Goal: Task Accomplishment & Management: Manage account settings

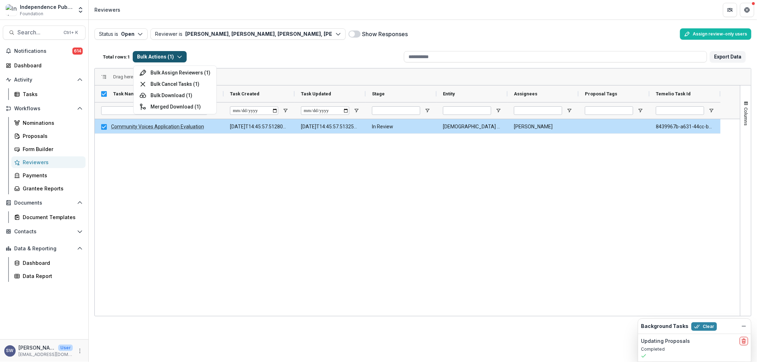
click at [226, 185] on div "Community Voices Application Evaluation 2025-09-22T14:45:57.512801Z 2025-09-22T…" at bounding box center [417, 217] width 645 height 197
click at [157, 58] on button "Bulk Actions ( 1 )" at bounding box center [160, 56] width 54 height 11
click at [182, 84] on button "Bulk Cancel Tasks ( 1 )" at bounding box center [175, 83] width 80 height 11
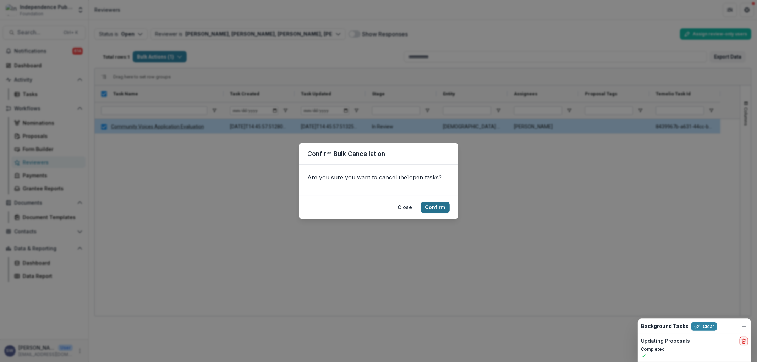
click at [437, 211] on button "Confirm" at bounding box center [435, 207] width 29 height 11
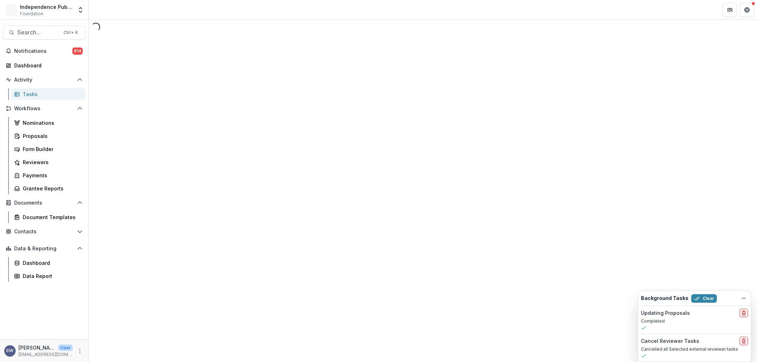
select select "********"
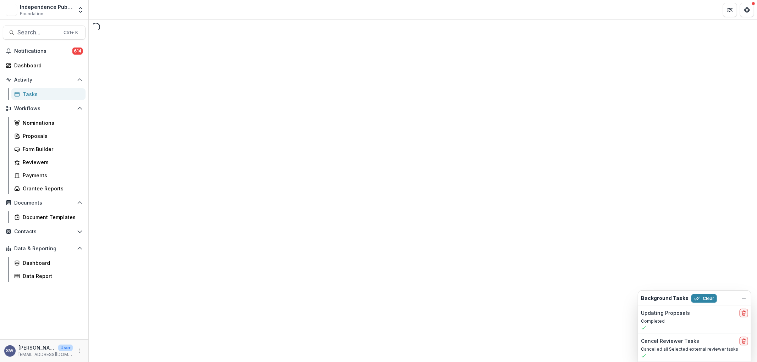
select select "********"
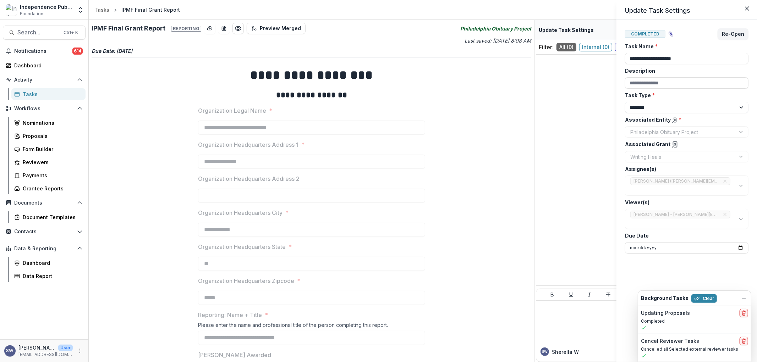
drag, startPoint x: 312, startPoint y: 327, endPoint x: 273, endPoint y: 258, distance: 79.3
click at [256, 283] on div "**********" at bounding box center [378, 181] width 757 height 362
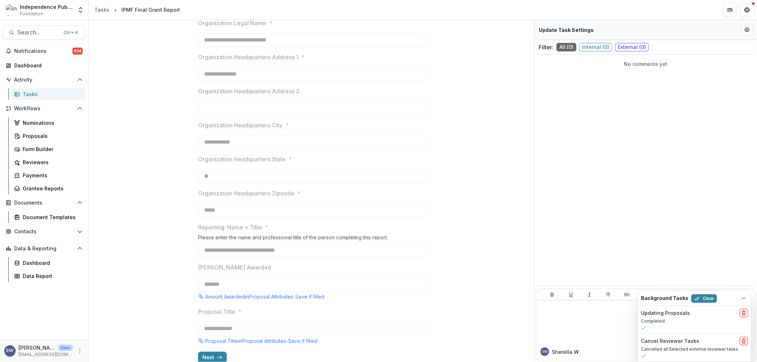
scroll to position [97, 0]
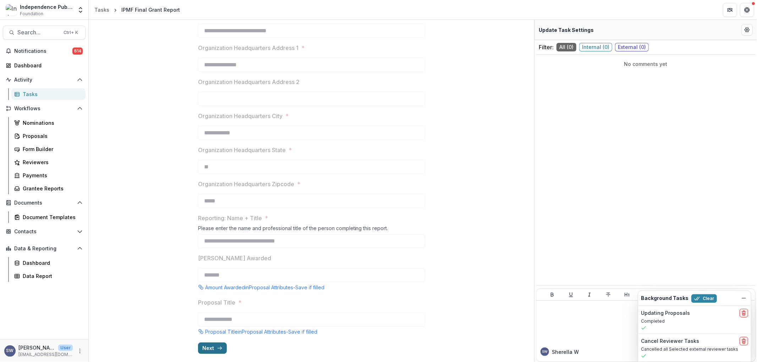
click at [213, 349] on button "Next" at bounding box center [212, 348] width 29 height 11
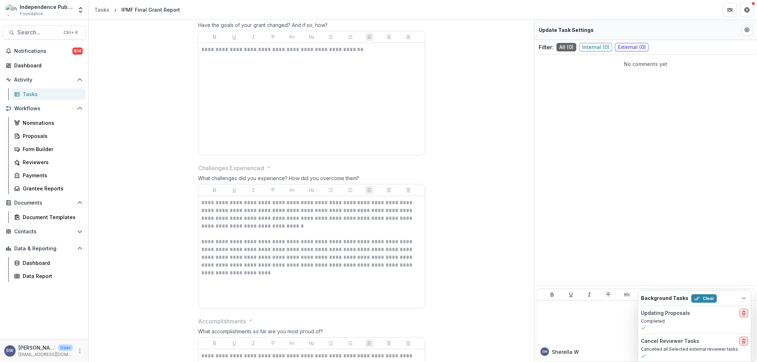
scroll to position [0, 0]
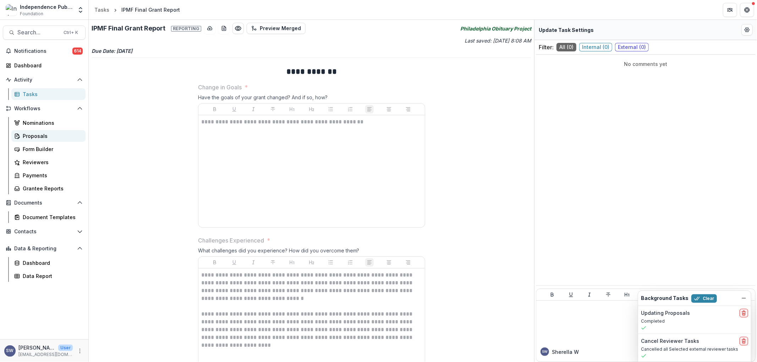
click at [32, 136] on div "Proposals" at bounding box center [51, 135] width 57 height 7
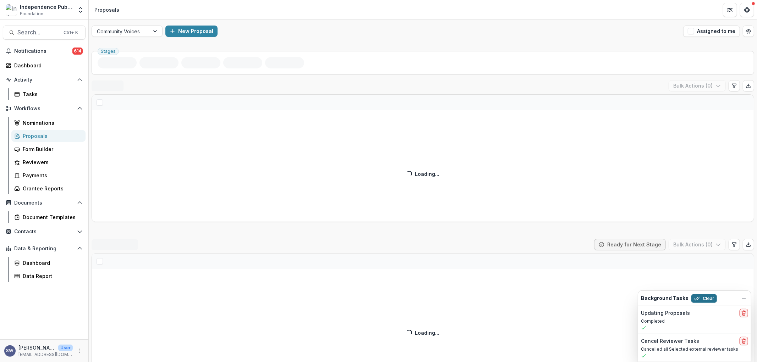
click at [704, 296] on button "Clear" at bounding box center [704, 298] width 26 height 9
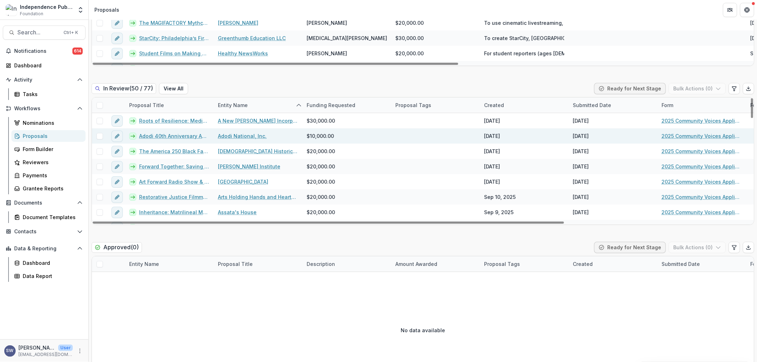
scroll to position [236, 0]
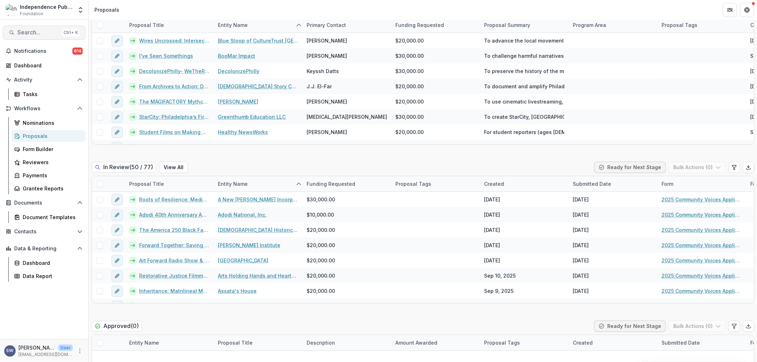
click at [33, 39] on button "Search... Ctrl + K" at bounding box center [44, 33] width 83 height 14
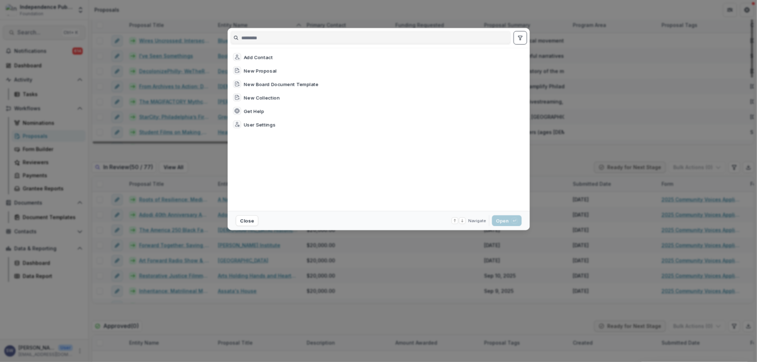
click at [35, 28] on div "Add Contact New Proposal New Board Document Template New Collection Get Help Us…" at bounding box center [378, 181] width 757 height 362
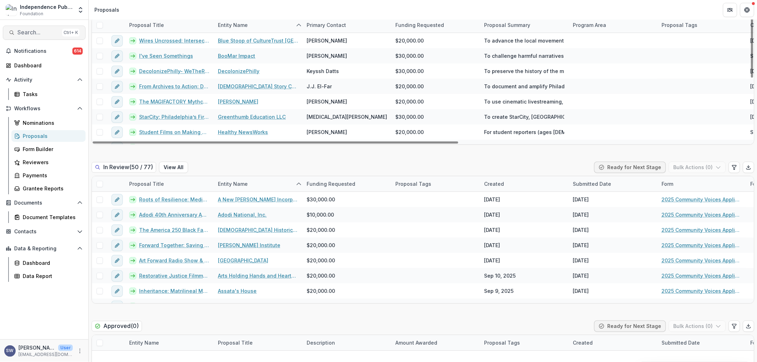
click at [42, 33] on span "Search..." at bounding box center [38, 32] width 42 height 7
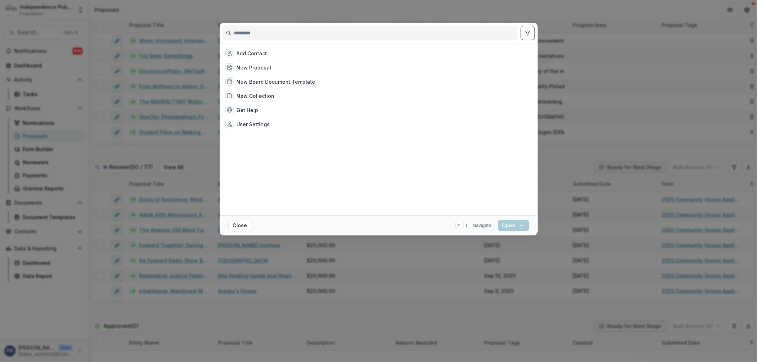
click at [272, 29] on input at bounding box center [370, 32] width 294 height 11
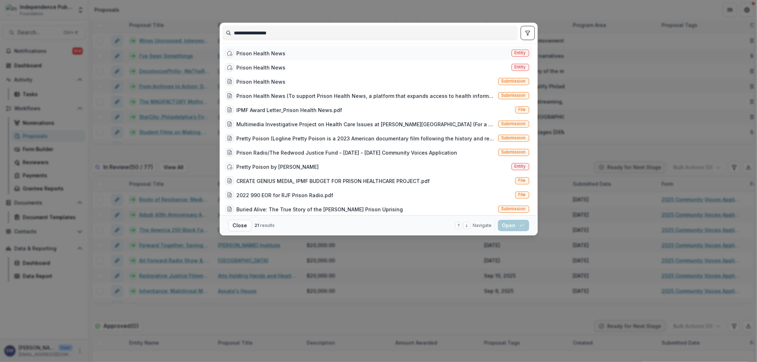
type input "**********"
click at [289, 49] on div "Prison Health News Entity" at bounding box center [376, 53] width 309 height 14
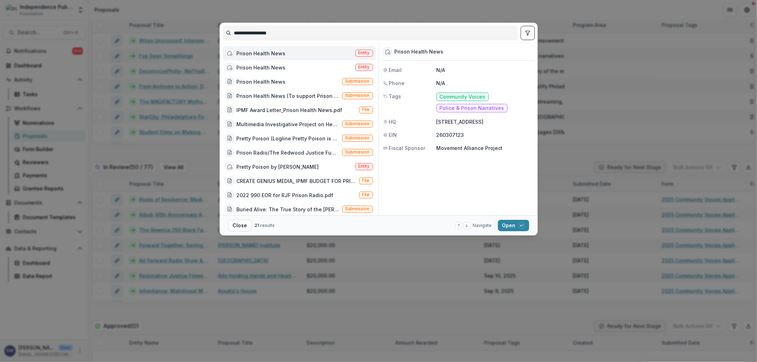
click at [288, 51] on div "Prison Health News Entity" at bounding box center [298, 53] width 153 height 14
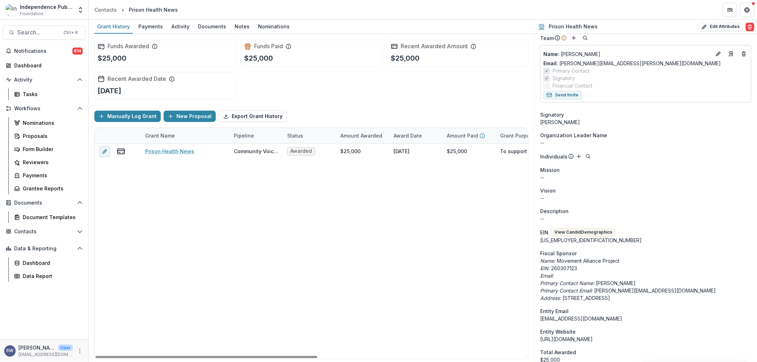
scroll to position [79, 0]
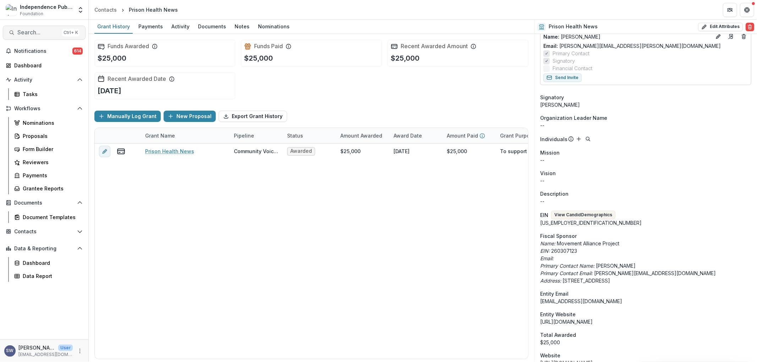
click at [37, 29] on span "Search..." at bounding box center [38, 32] width 42 height 7
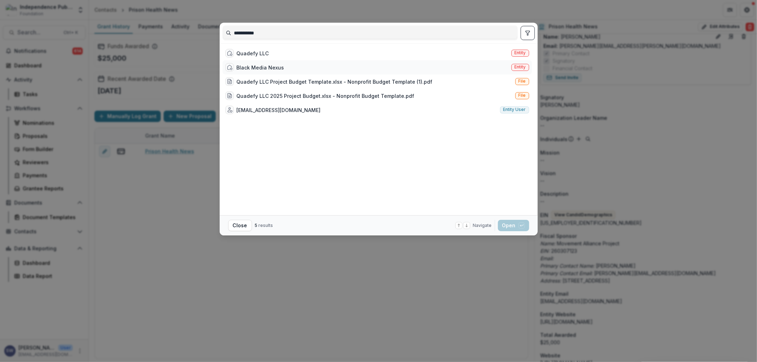
type input "**********"
click at [273, 65] on div "Black Media Nexus" at bounding box center [261, 67] width 48 height 7
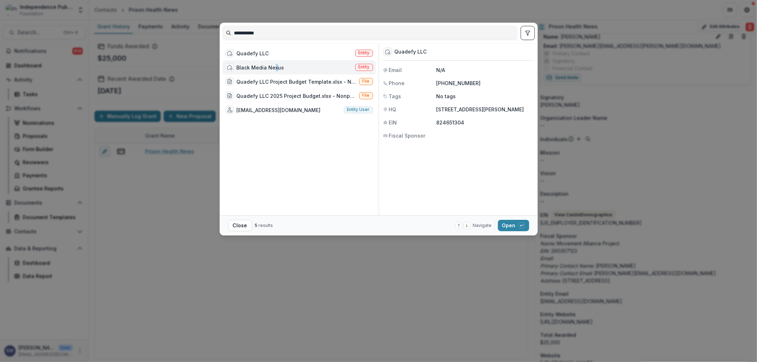
click at [274, 70] on div "Black Media Nexus" at bounding box center [261, 67] width 48 height 7
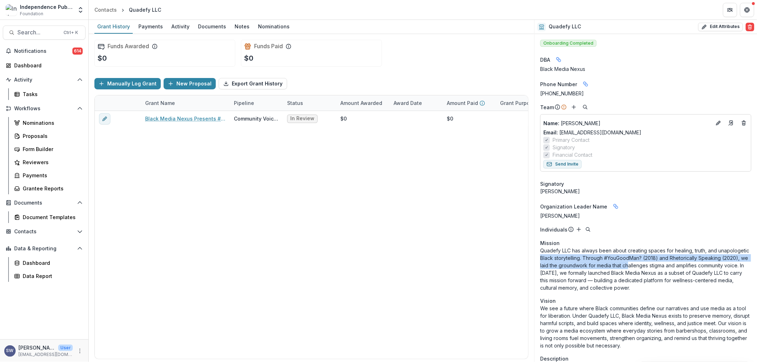
drag, startPoint x: 592, startPoint y: 265, endPoint x: 628, endPoint y: 267, distance: 35.6
click at [636, 253] on p "Quadefy LLC has always been about creating spaces for healing, truth, and unapo…" at bounding box center [645, 269] width 211 height 45
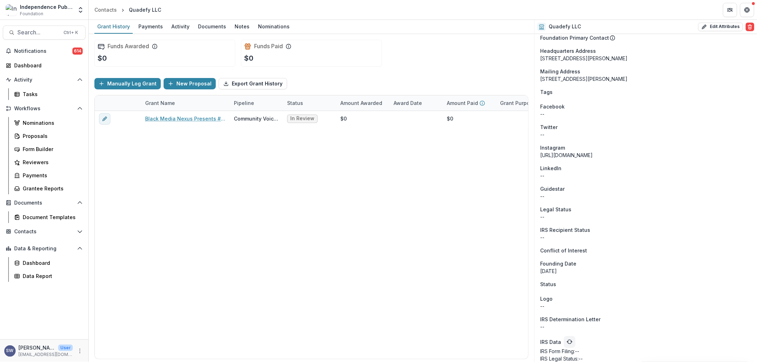
scroll to position [478, 0]
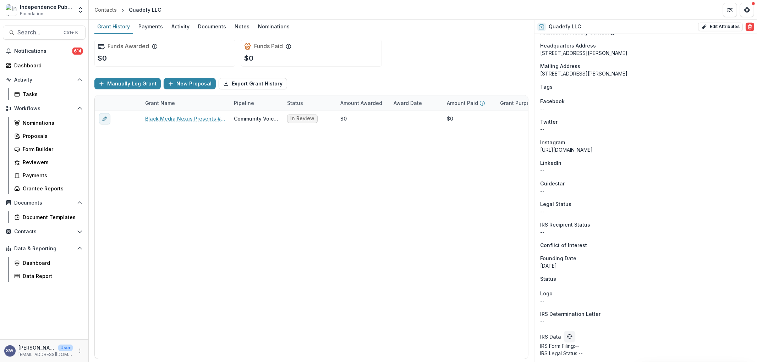
click at [556, 262] on div "Sep 1, 2016" at bounding box center [645, 265] width 211 height 7
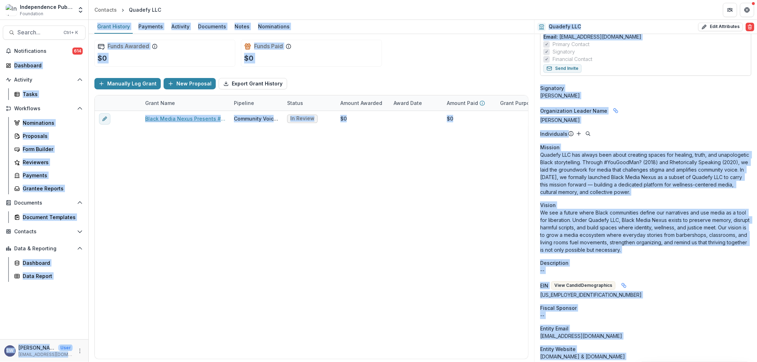
scroll to position [62, 0]
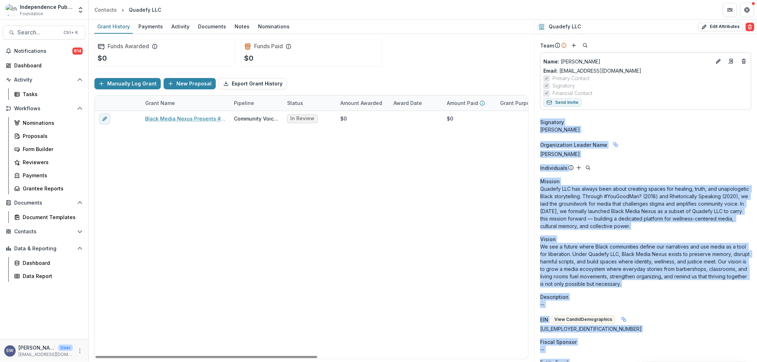
drag, startPoint x: 564, startPoint y: 305, endPoint x: 539, endPoint y: 123, distance: 184.0
copy div "Signatory Dr. Phillip Roundtree Organization Leader Name Data Pulled From Locat…"
click at [466, 186] on div "Black Media Nexus Presents #YouGoodMan? Wellness Storytelling Project Community…" at bounding box center [517, 235] width 844 height 248
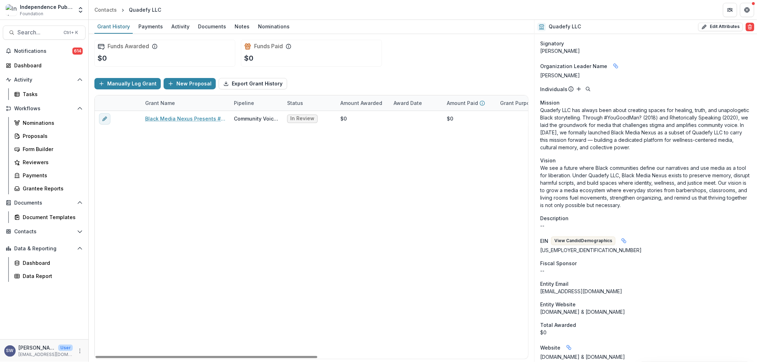
scroll to position [0, 0]
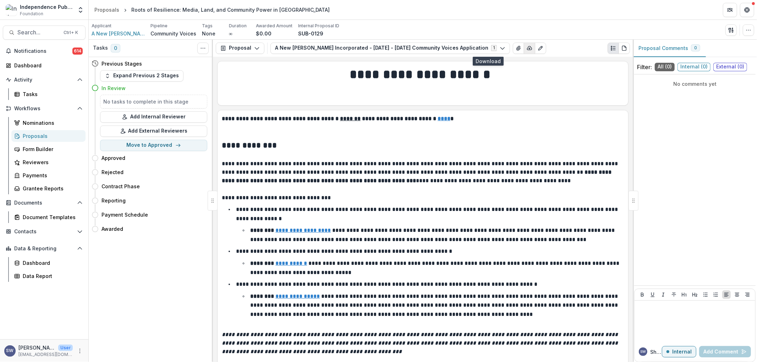
click at [524, 48] on button "button" at bounding box center [529, 48] width 11 height 11
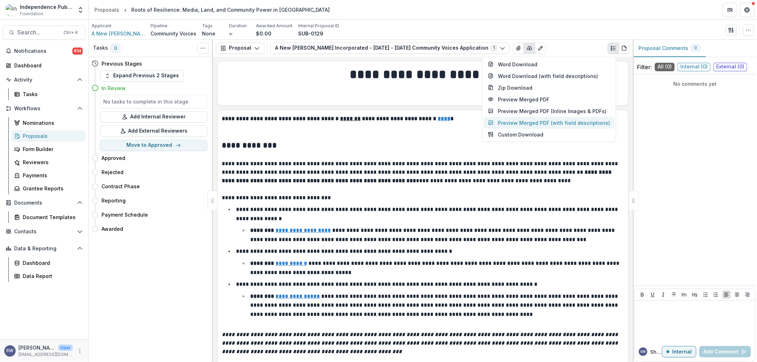
click at [551, 122] on button "Preview Merged PDF (with field descriptions)" at bounding box center [548, 123] width 131 height 12
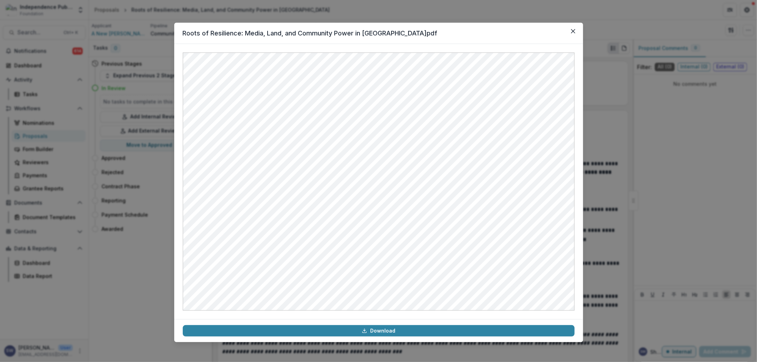
click at [155, 47] on div "Roots of Resilience: Media, Land, and Community Power in Mill Creek.pdf Download" at bounding box center [378, 181] width 757 height 362
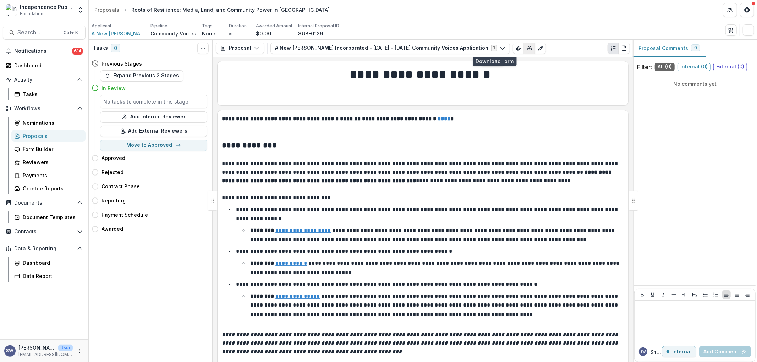
click at [526, 49] on icon "button" at bounding box center [529, 48] width 6 height 6
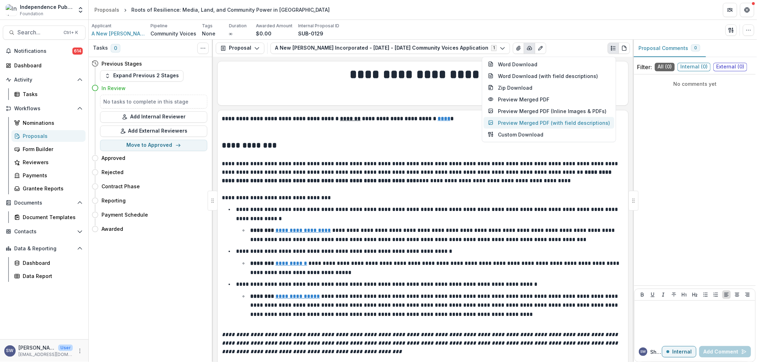
click at [519, 127] on button "Preview Merged PDF (with field descriptions)" at bounding box center [548, 123] width 131 height 12
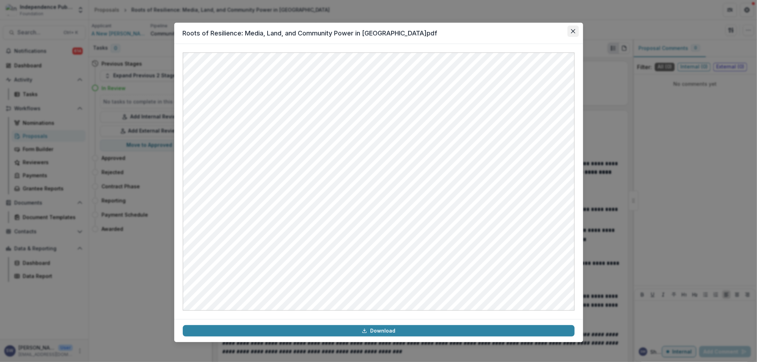
click at [571, 32] on icon "Close" at bounding box center [573, 31] width 4 height 4
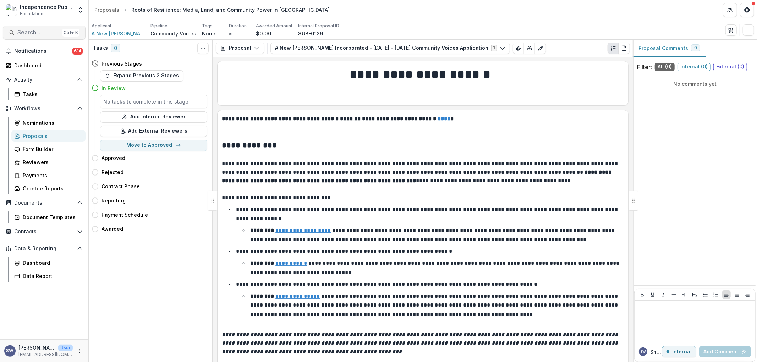
click at [29, 33] on span "Search..." at bounding box center [38, 32] width 42 height 7
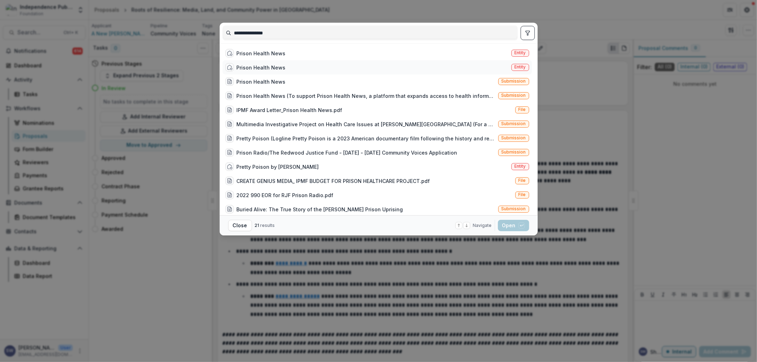
type input "**********"
click at [292, 68] on div "Prison Health News Entity" at bounding box center [376, 67] width 309 height 14
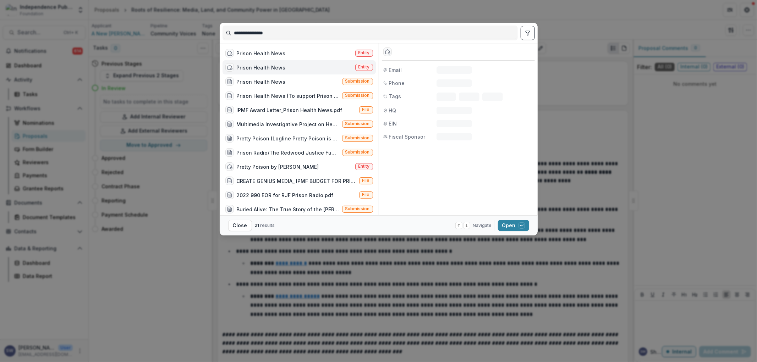
click at [291, 67] on div "Prison Health News Entity" at bounding box center [298, 67] width 153 height 14
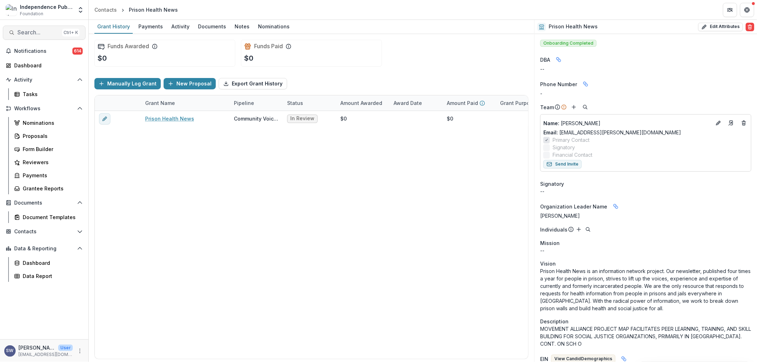
click at [29, 30] on span "Search..." at bounding box center [38, 32] width 42 height 7
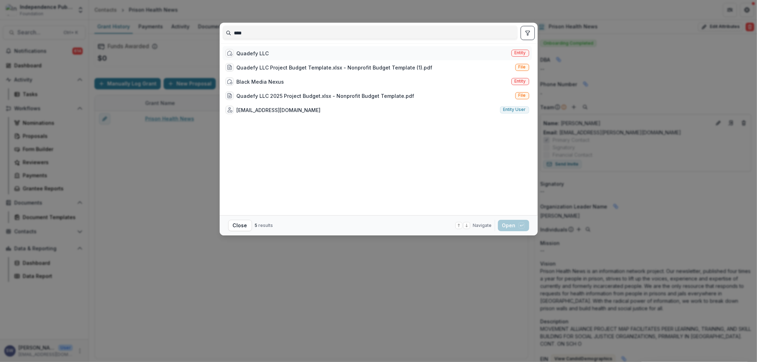
type input "****"
click at [269, 55] on div "Quadefy LLC Entity" at bounding box center [376, 53] width 309 height 14
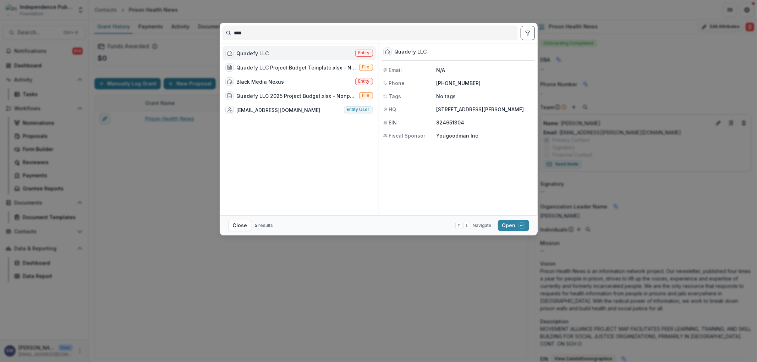
click at [269, 55] on div "Quadefy LLC Entity" at bounding box center [298, 53] width 153 height 14
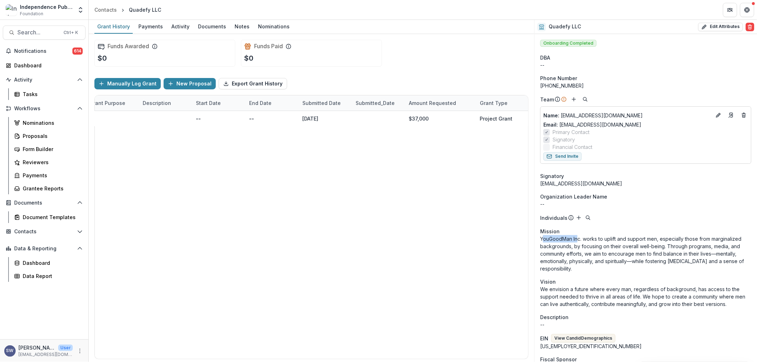
drag, startPoint x: 543, startPoint y: 241, endPoint x: 576, endPoint y: 237, distance: 33.6
click at [576, 237] on p "YouGoodMan Inc. works to uplift and support men, especially those from marginal…" at bounding box center [645, 253] width 211 height 37
click at [561, 243] on p "YouGoodMan Inc. works to uplift and support men, especially those from marginal…" at bounding box center [645, 253] width 211 height 37
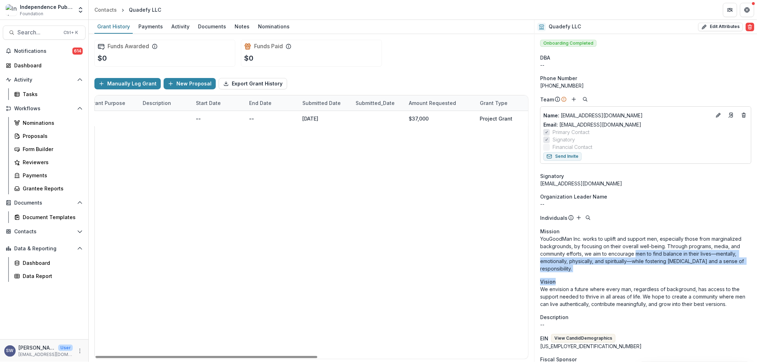
drag, startPoint x: 596, startPoint y: 279, endPoint x: 657, endPoint y: 239, distance: 72.7
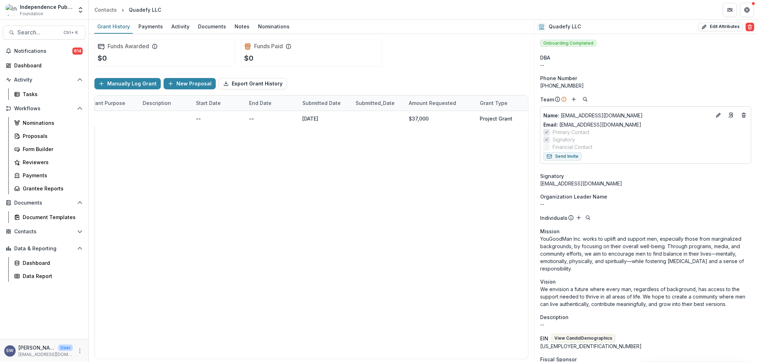
click at [657, 239] on p "YouGoodMan Inc. works to uplift and support men, especially those from marginal…" at bounding box center [645, 253] width 211 height 37
drag, startPoint x: 364, startPoint y: 228, endPoint x: 361, endPoint y: 226, distance: 4.0
click at [362, 227] on div "Community Voices Rejected $0 $0 -- -- August 23, 2024 $37,000 Project Grant" at bounding box center [106, 235] width 844 height 248
drag, startPoint x: 293, startPoint y: 194, endPoint x: 287, endPoint y: 194, distance: 6.4
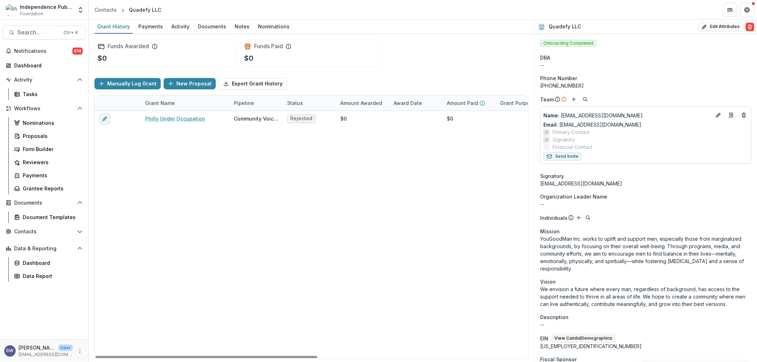
drag, startPoint x: 455, startPoint y: 357, endPoint x: 206, endPoint y: 359, distance: 249.0
click at [206, 358] on div at bounding box center [206, 357] width 222 height 2
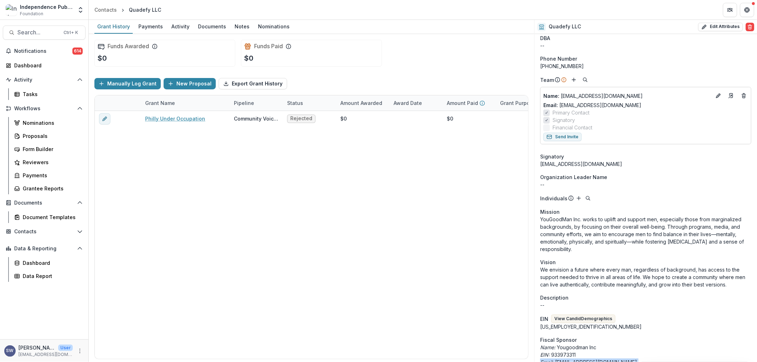
scroll to position [24, 0]
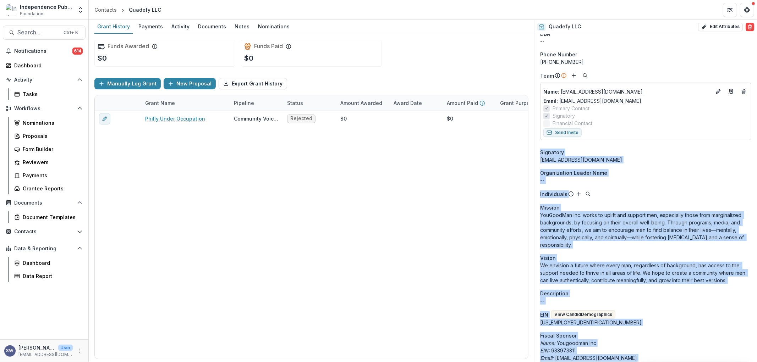
drag, startPoint x: 568, startPoint y: 176, endPoint x: 541, endPoint y: 150, distance: 37.4
copy div "Signatory phil@quadefy.net Organization Leader Name -- Individuals Mission YouG…"
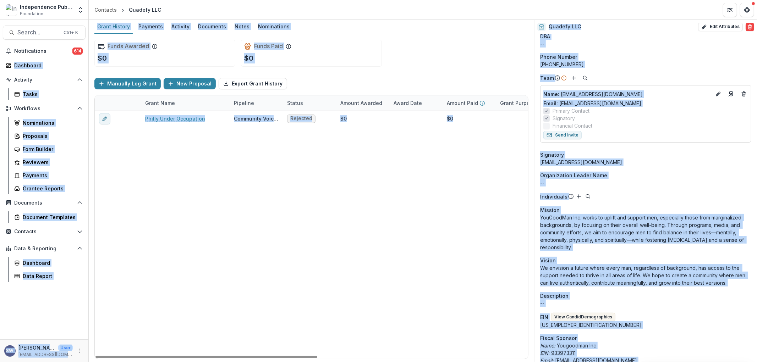
scroll to position [0, 0]
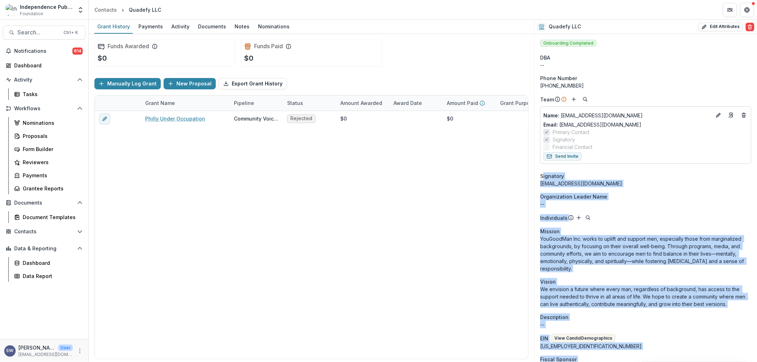
drag, startPoint x: 581, startPoint y: 276, endPoint x: 542, endPoint y: 174, distance: 109.4
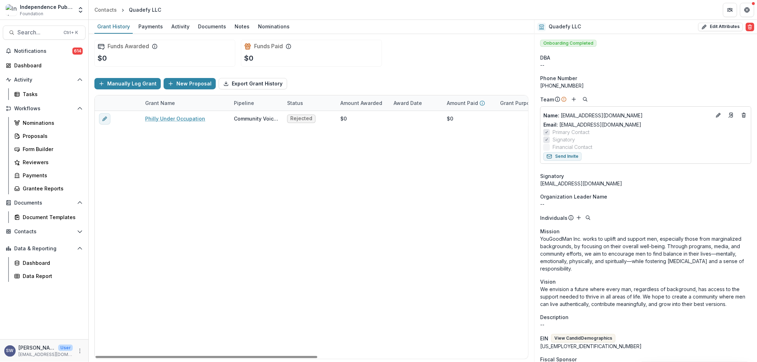
click at [509, 201] on div "Philly Under Occupation Community Voices Rejected $0 $0 -- -- August 23, 2024" at bounding box center [517, 235] width 844 height 248
click at [713, 26] on button "Edit Attributes" at bounding box center [720, 27] width 45 height 9
select select
type input "**********"
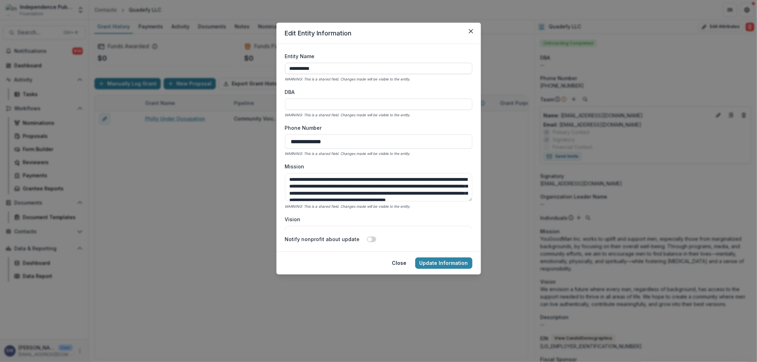
click at [330, 71] on input "**********" at bounding box center [378, 68] width 187 height 11
click at [469, 31] on icon "Close" at bounding box center [471, 31] width 4 height 4
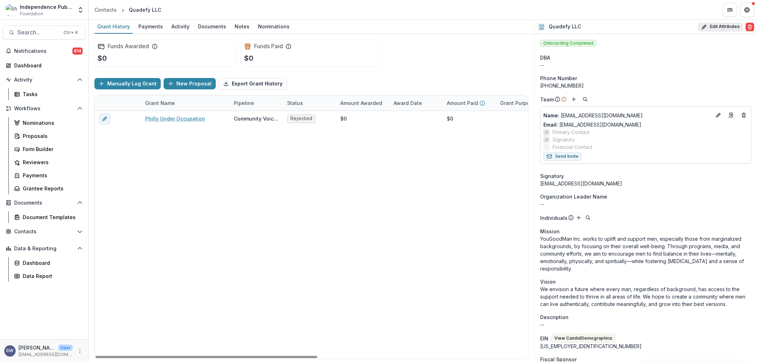
click at [707, 25] on button "Edit Attributes" at bounding box center [720, 27] width 45 height 9
select select
type input "**********"
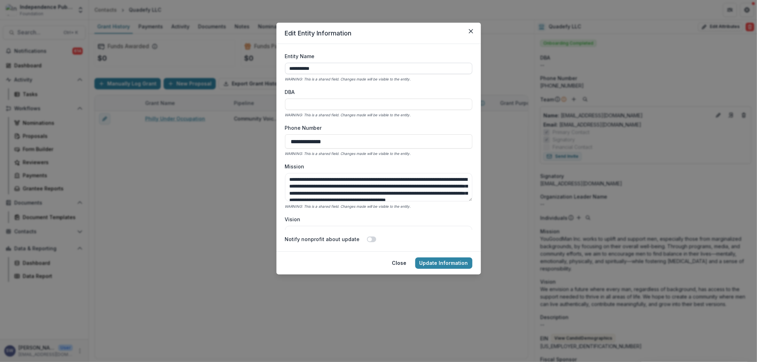
click at [342, 63] on input "**********" at bounding box center [378, 68] width 187 height 11
click at [329, 68] on input "**********" at bounding box center [378, 68] width 187 height 11
type input "**********"
click at [442, 260] on button "Update Information" at bounding box center [443, 263] width 57 height 11
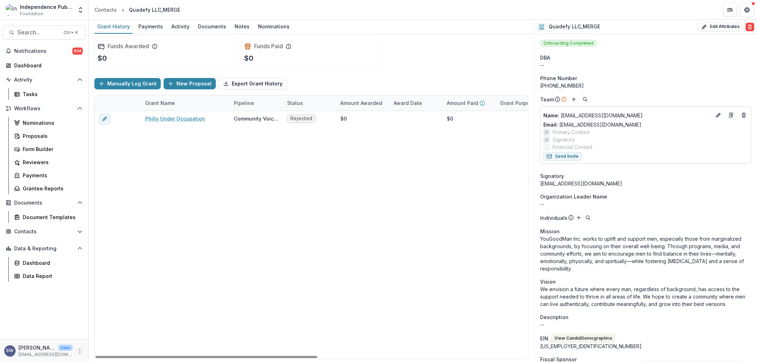
click at [78, 353] on icon "More" at bounding box center [80, 351] width 6 height 6
click at [31, 27] on button "Search... Ctrl + K" at bounding box center [44, 33] width 83 height 14
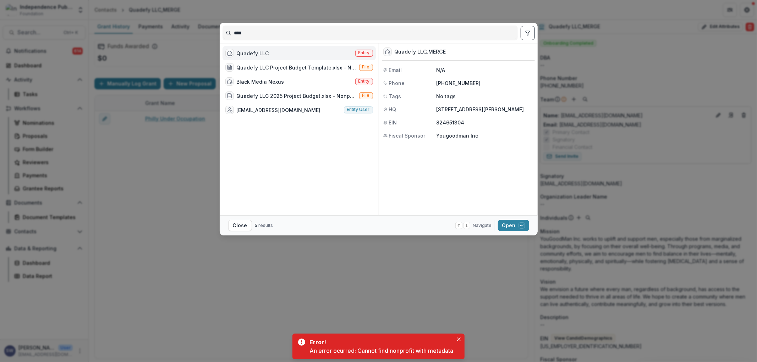
drag, startPoint x: 245, startPoint y: 33, endPoint x: 229, endPoint y: 33, distance: 16.3
click at [226, 34] on input "****" at bounding box center [370, 32] width 294 height 11
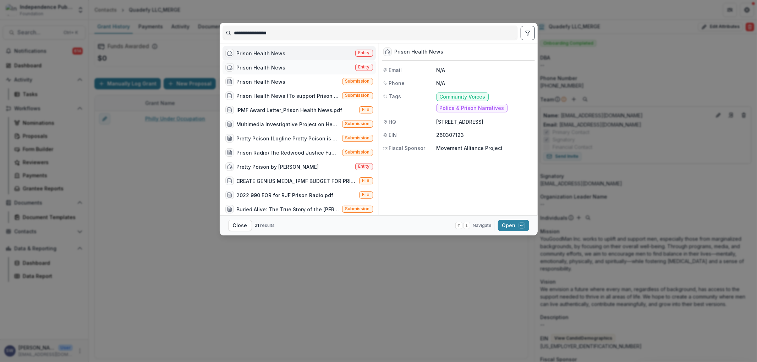
type input "**********"
click at [279, 69] on div "Prison Health News" at bounding box center [261, 67] width 49 height 7
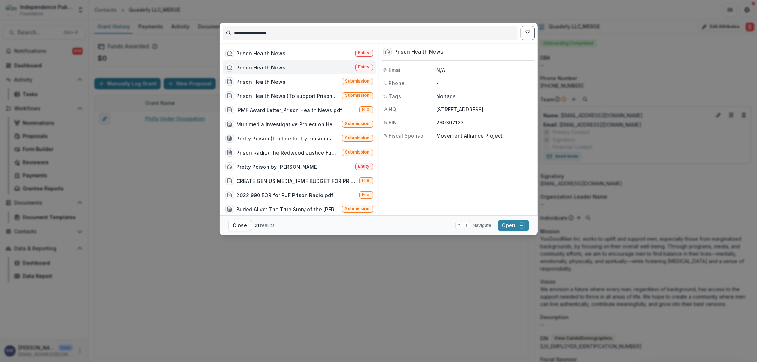
click at [279, 69] on div "Prison Health News" at bounding box center [261, 67] width 49 height 7
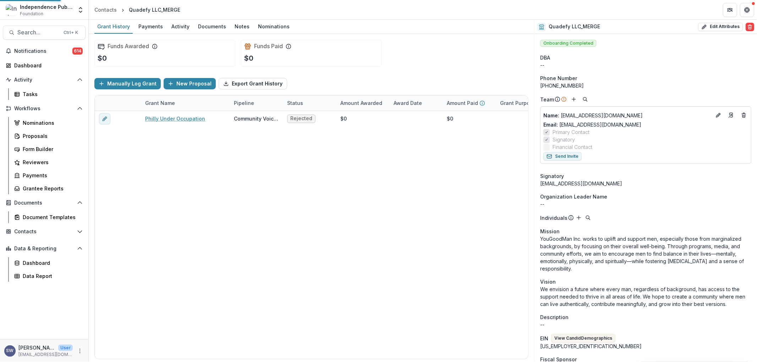
click at [279, 69] on div "Prison Health News" at bounding box center [267, 70] width 46 height 7
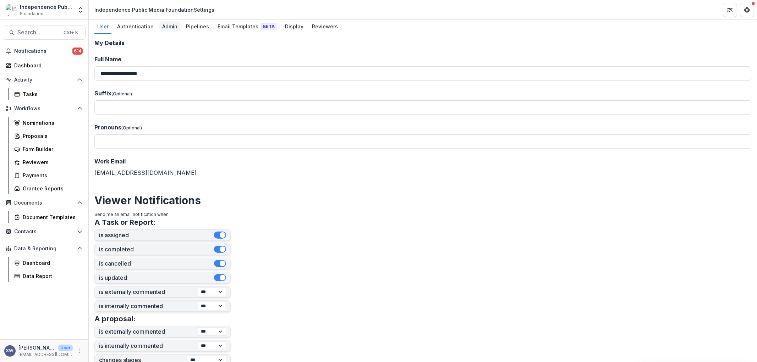
click at [168, 28] on div "Admin" at bounding box center [169, 26] width 21 height 10
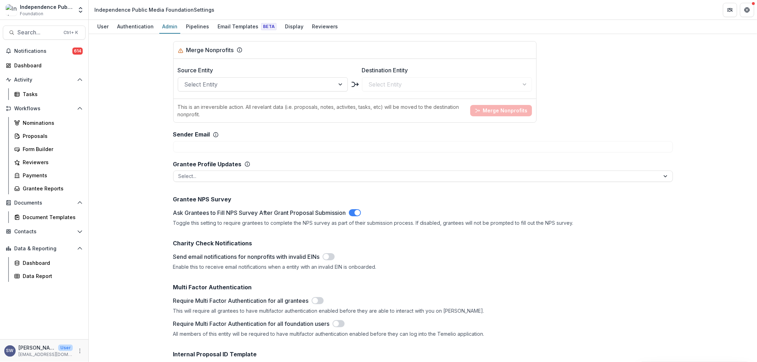
scroll to position [1024, 0]
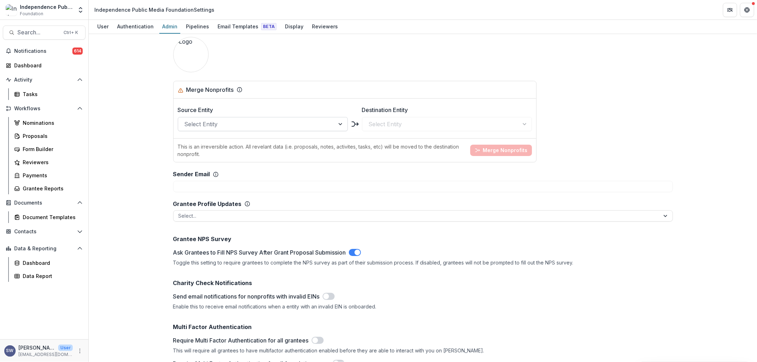
click at [238, 123] on div at bounding box center [256, 124] width 144 height 10
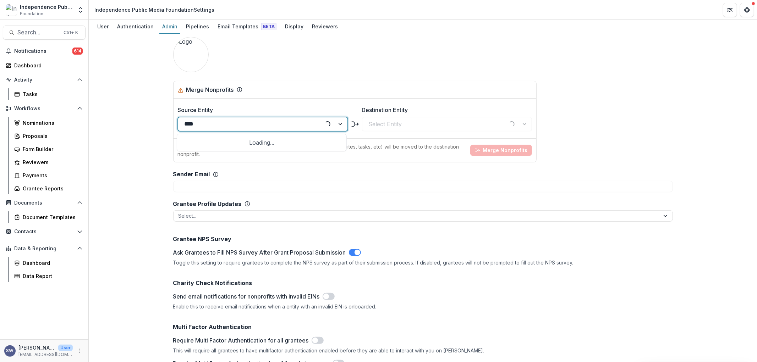
type input "*****"
click at [206, 144] on div "Quadefy LLC_MERGE" at bounding box center [261, 141] width 166 height 13
click at [394, 122] on div at bounding box center [441, 124] width 144 height 10
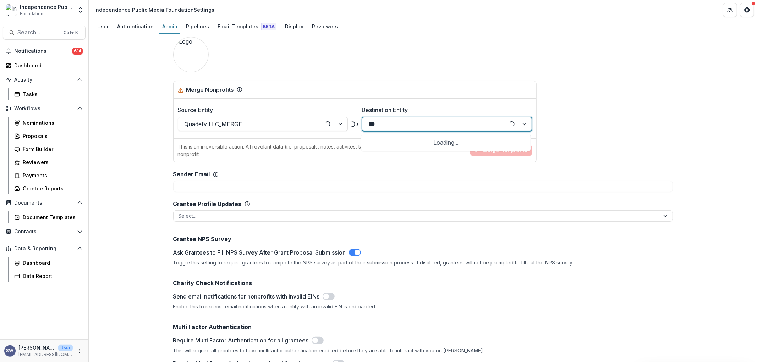
type input "****"
click at [437, 143] on div "Quadefy LLC" at bounding box center [446, 141] width 166 height 13
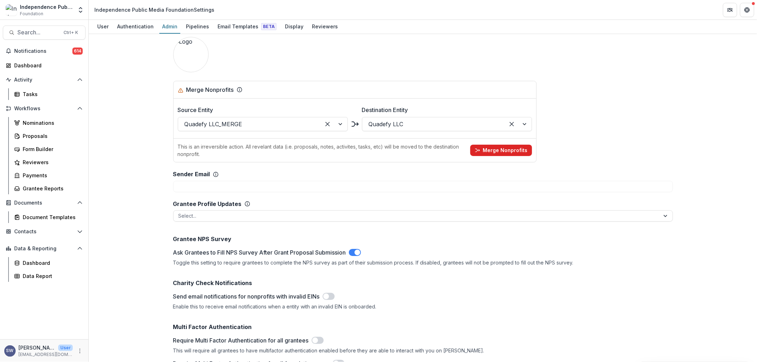
click at [512, 155] on button "Merge Nonprofits" at bounding box center [501, 150] width 62 height 11
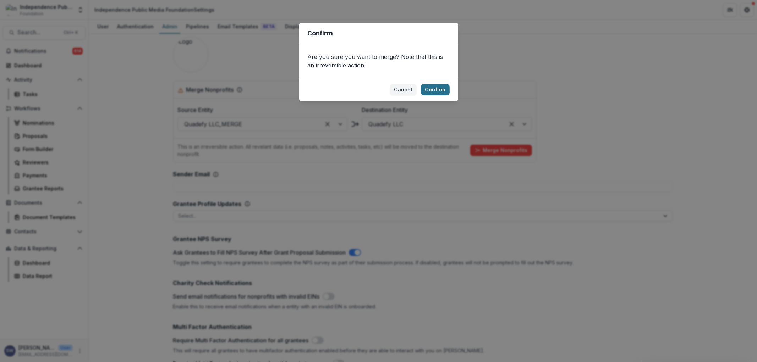
click at [437, 87] on button "Confirm" at bounding box center [435, 89] width 29 height 11
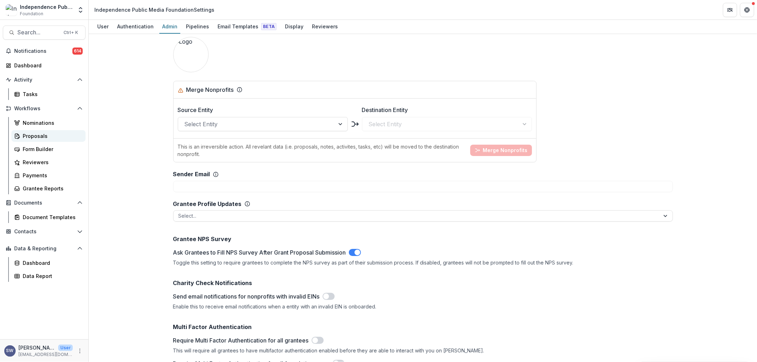
click at [50, 136] on div "Proposals" at bounding box center [51, 135] width 57 height 7
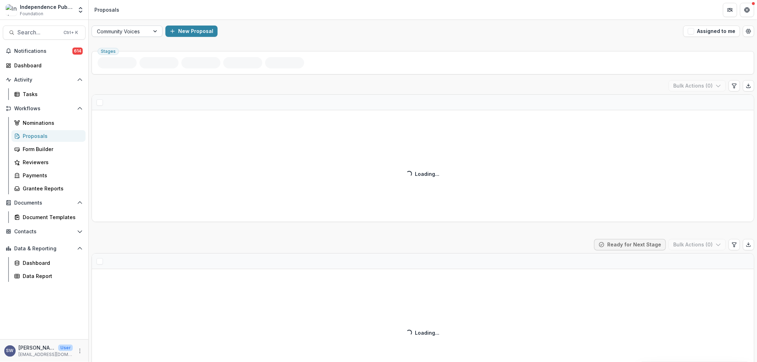
click at [153, 35] on div at bounding box center [155, 31] width 13 height 11
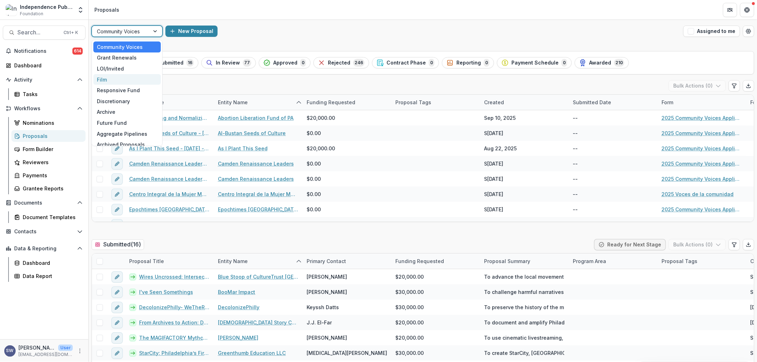
click at [105, 77] on div "Film" at bounding box center [126, 79] width 67 height 11
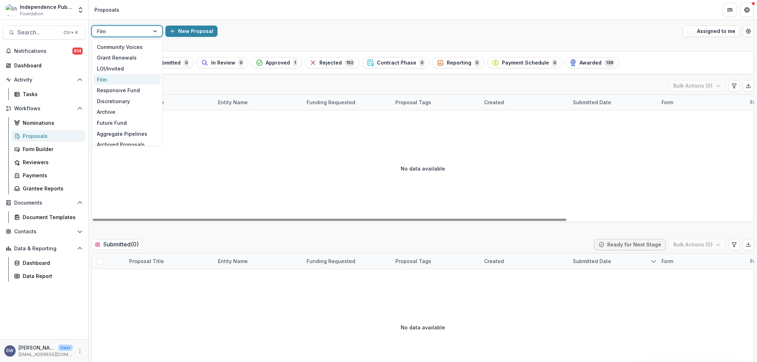
click at [112, 33] on div at bounding box center [121, 31] width 48 height 9
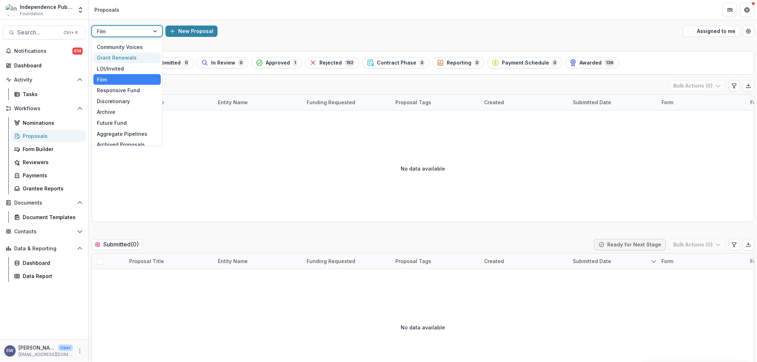
click at [116, 55] on div "Grant Renewals" at bounding box center [126, 57] width 67 height 11
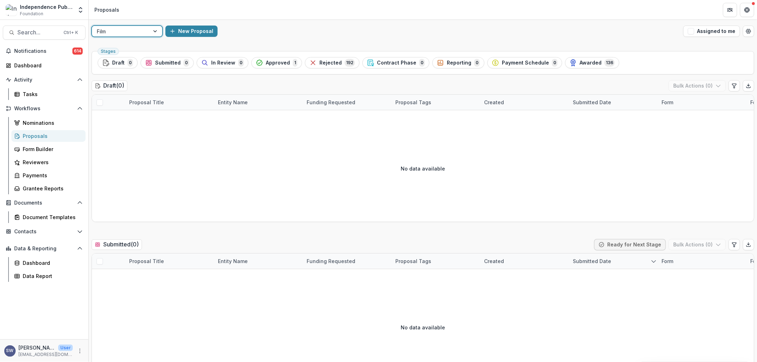
click at [124, 33] on div at bounding box center [121, 31] width 48 height 9
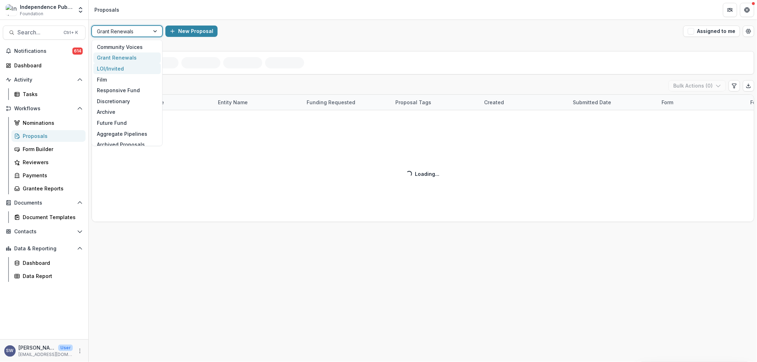
click at [128, 56] on div "Grant Renewals" at bounding box center [126, 57] width 67 height 11
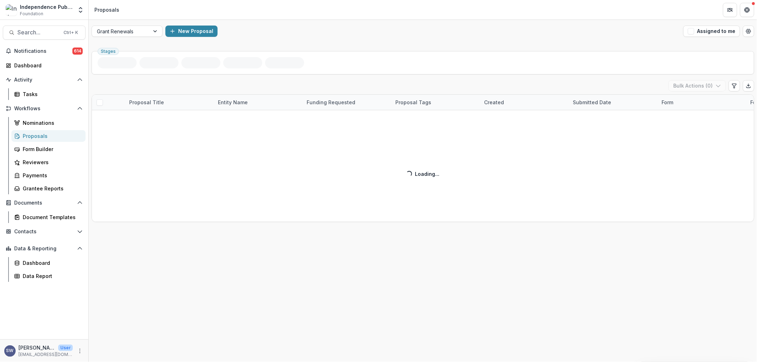
click at [470, 37] on div "New Proposal" at bounding box center [422, 31] width 515 height 11
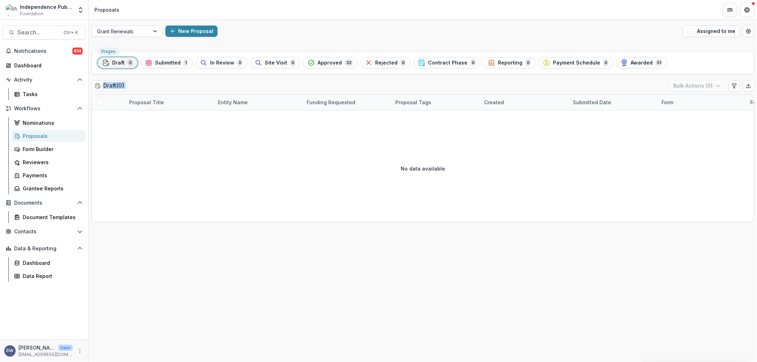
drag, startPoint x: 754, startPoint y: 74, endPoint x: 754, endPoint y: 114, distance: 39.4
click at [754, 114] on div "Stages Draft 0 Submitted 1 In Review 0 Site Visit 0 Approved 32 Rejected 0 Cont…" at bounding box center [423, 205] width 668 height 314
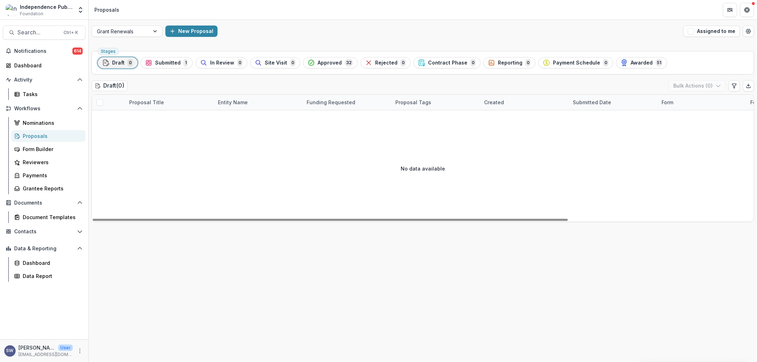
drag, startPoint x: 754, startPoint y: 118, endPoint x: 747, endPoint y: 162, distance: 44.3
click at [747, 162] on div "Stages Draft 0 Submitted 1 In Review 0 Site Visit 0 Approved 32 Rejected 0 Cont…" at bounding box center [423, 205] width 668 height 314
click at [248, 286] on div "Stages Draft 0 Submitted 1 In Review 0 Site Visit 0 Approved 32 Rejected 0 Cont…" at bounding box center [423, 205] width 668 height 314
drag, startPoint x: 636, startPoint y: 221, endPoint x: 679, endPoint y: 197, distance: 49.1
click at [670, 203] on div "Stages Draft 0 Submitted 1 In Review 0 Site Visit 0 Approved 32 Rejected 0 Cont…" at bounding box center [423, 205] width 668 height 314
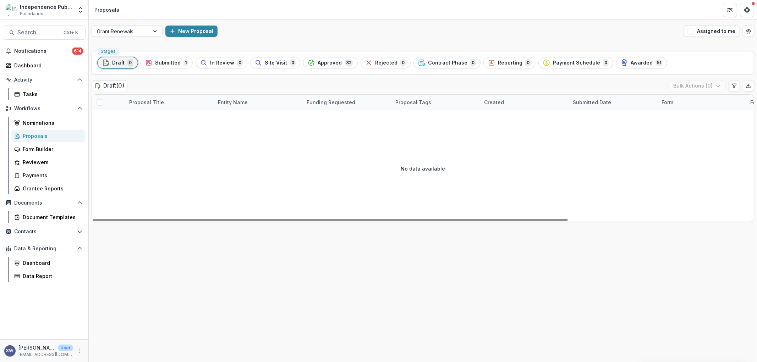
click at [135, 42] on div "Grant Renewals New Proposal Assigned to me" at bounding box center [423, 31] width 668 height 23
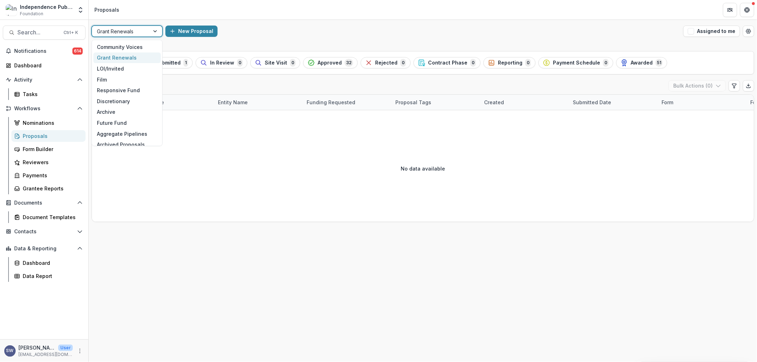
click at [141, 35] on div at bounding box center [121, 31] width 48 height 9
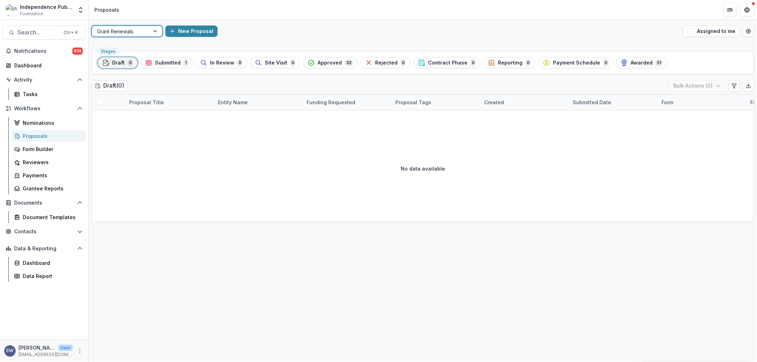
click at [142, 26] on div "Grant Renewals" at bounding box center [127, 31] width 71 height 11
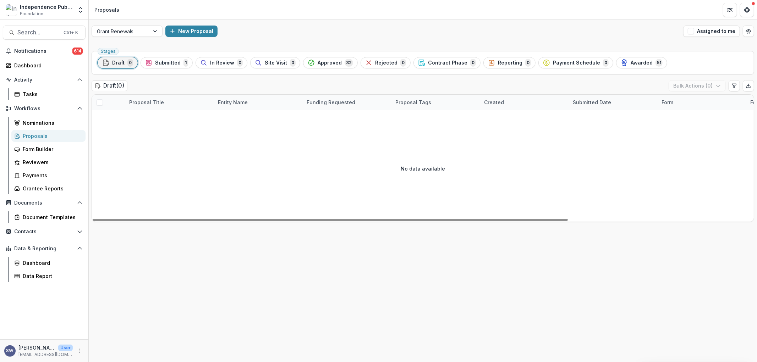
drag, startPoint x: 229, startPoint y: 267, endPoint x: 237, endPoint y: 243, distance: 25.9
click at [229, 267] on div "Stages Draft 0 Submitted 1 In Review 0 Site Visit 0 Approved 32 Rejected 0 Cont…" at bounding box center [423, 205] width 668 height 314
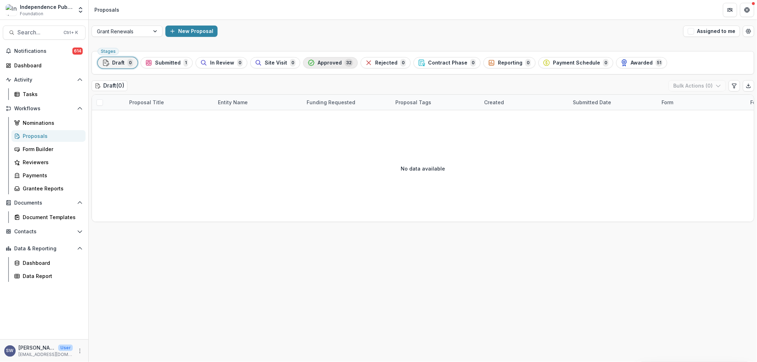
click at [317, 61] on span "Approved" at bounding box center [329, 63] width 24 height 6
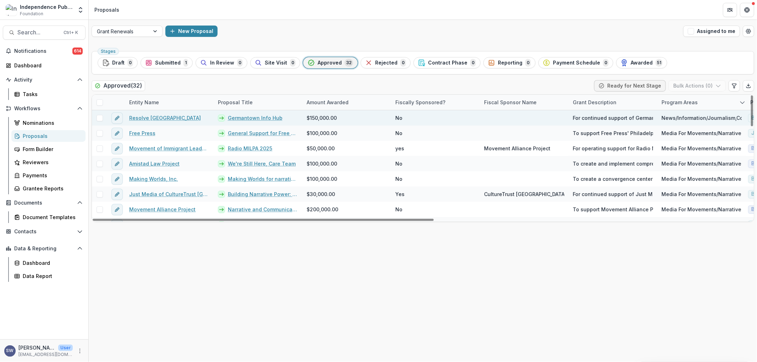
click at [96, 117] on span at bounding box center [99, 118] width 6 height 6
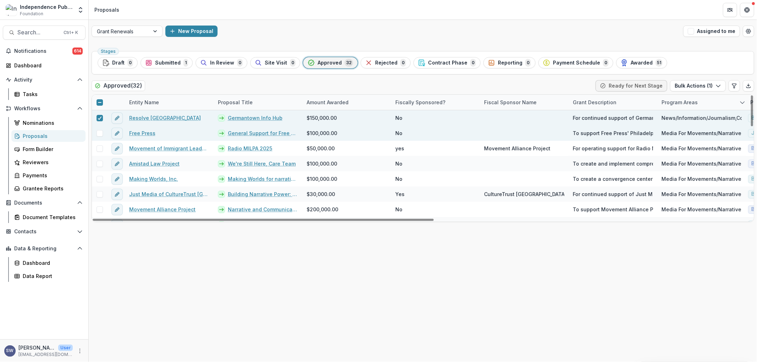
click at [99, 134] on span at bounding box center [99, 133] width 6 height 6
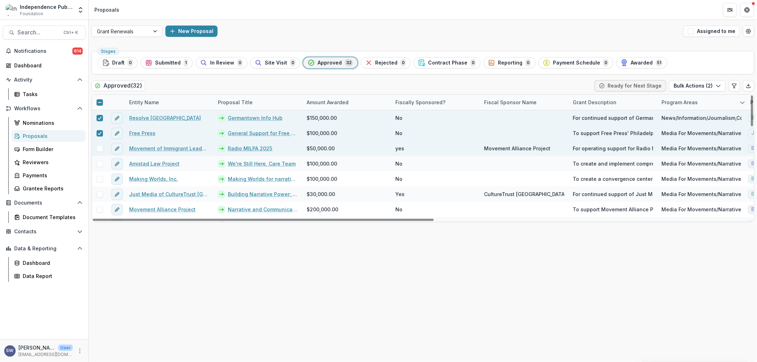
click at [99, 149] on span at bounding box center [99, 148] width 6 height 6
click at [698, 83] on button "Bulk Actions ( 3 )" at bounding box center [697, 85] width 57 height 11
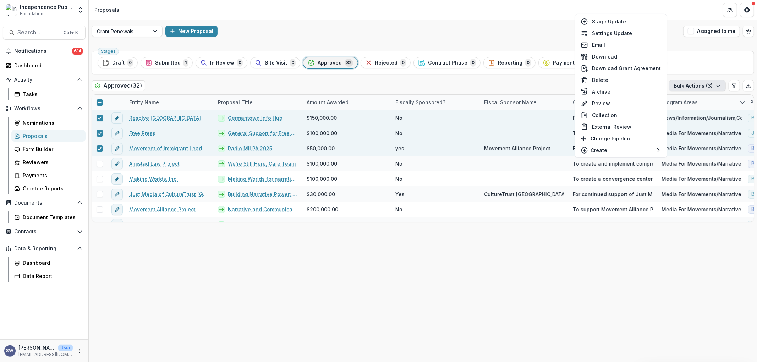
click at [692, 48] on div "Stages Draft 0 Submitted 1 In Review 0 Site Visit 0 Approved 32 Rejected 0 Cont…" at bounding box center [423, 205] width 668 height 314
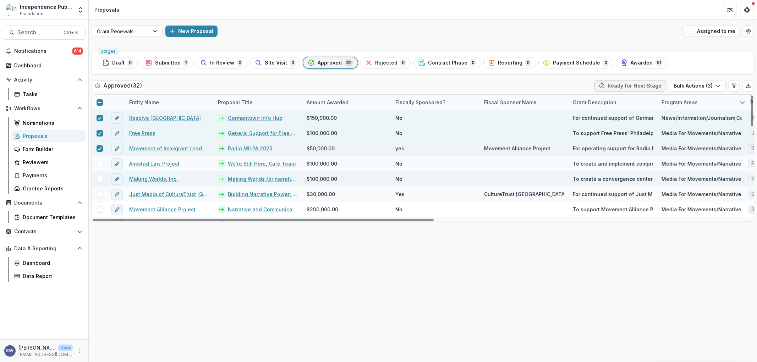
drag, startPoint x: 99, startPoint y: 162, endPoint x: 100, endPoint y: 180, distance: 17.4
click at [99, 162] on span at bounding box center [99, 164] width 6 height 6
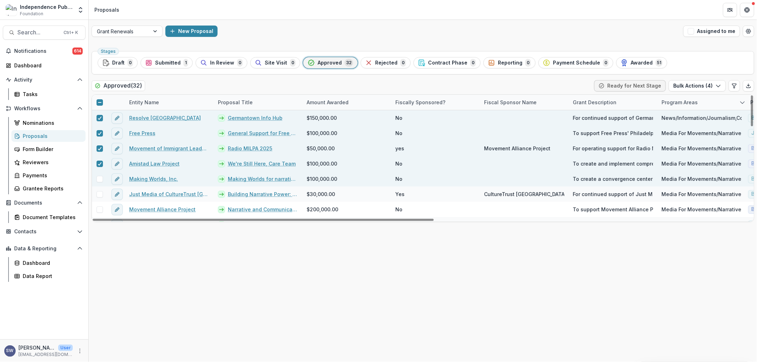
click at [100, 180] on span at bounding box center [99, 179] width 6 height 6
click at [687, 86] on button "Bulk Actions ( 5 )" at bounding box center [697, 85] width 57 height 11
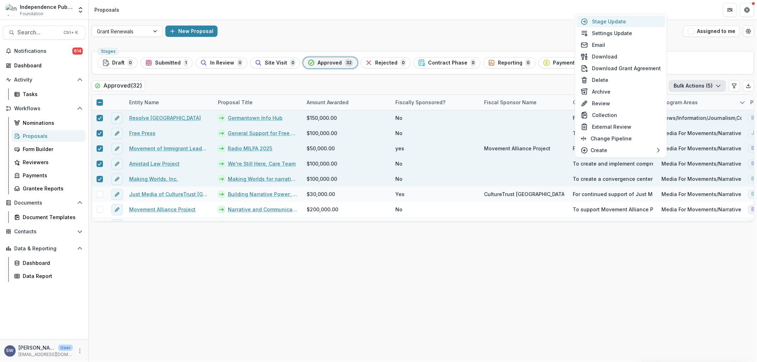
click at [616, 19] on button "Stage Update" at bounding box center [620, 22] width 89 height 12
select select "********"
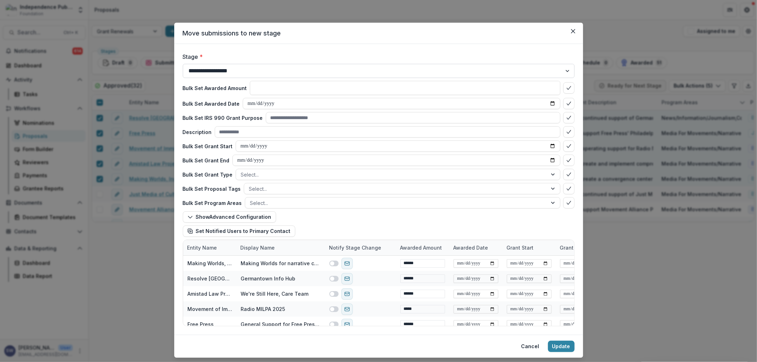
click at [261, 77] on select "**********" at bounding box center [379, 71] width 392 height 14
type input "**"
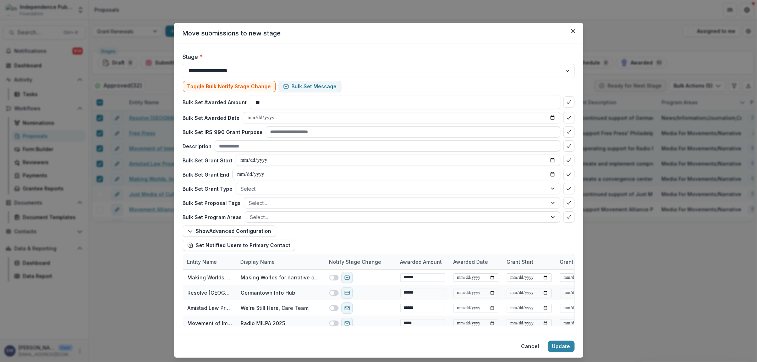
select select "*******"
click at [183, 64] on select "**********" at bounding box center [379, 71] width 392 height 14
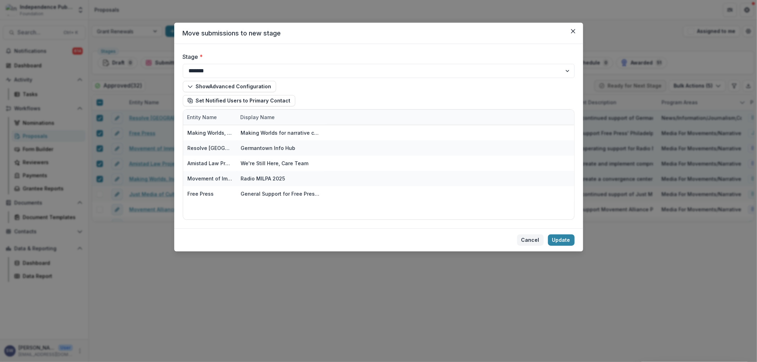
click at [527, 240] on button "Cancel" at bounding box center [530, 239] width 27 height 11
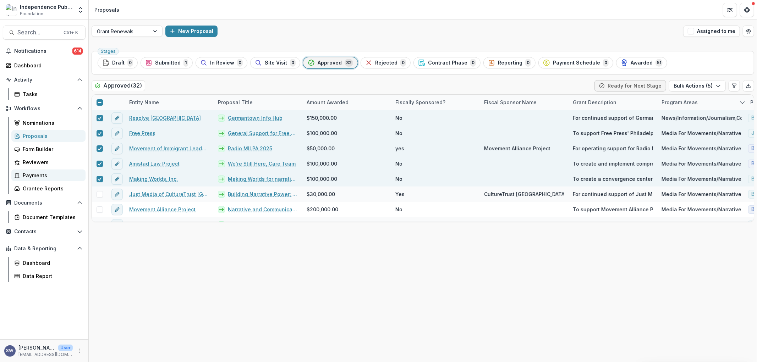
click at [36, 174] on div "Payments" at bounding box center [51, 175] width 57 height 7
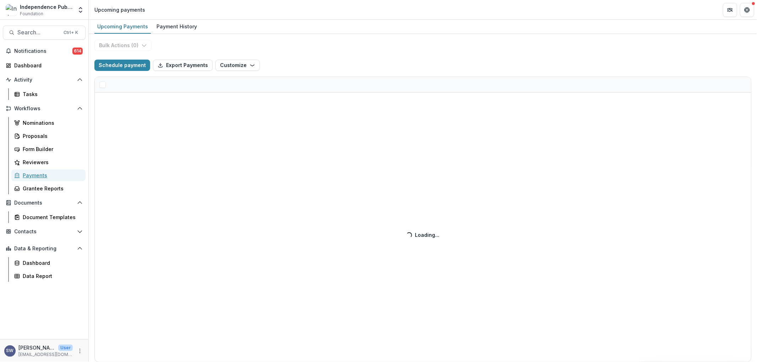
select select "******"
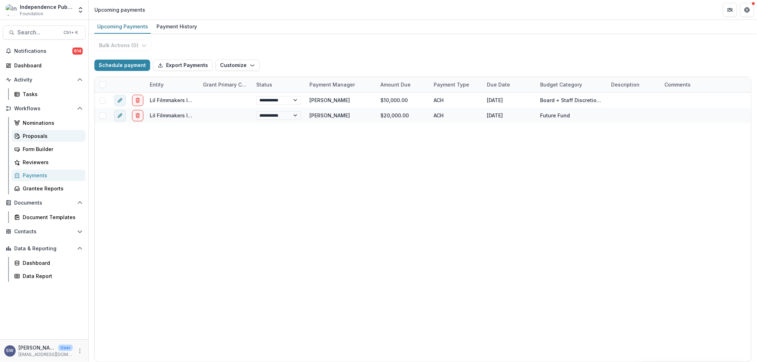
click at [37, 138] on div "Proposals" at bounding box center [51, 135] width 57 height 7
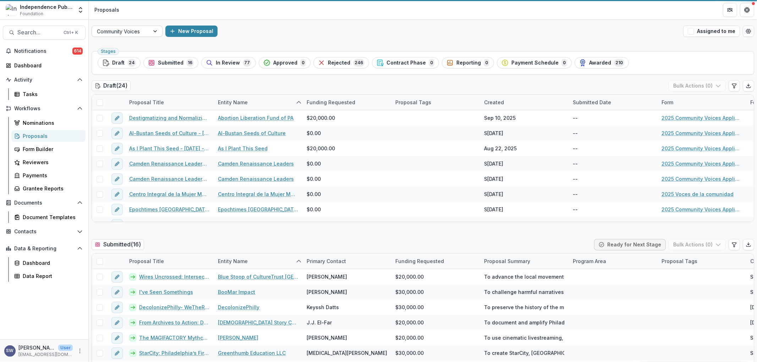
click at [121, 27] on div at bounding box center [121, 31] width 48 height 9
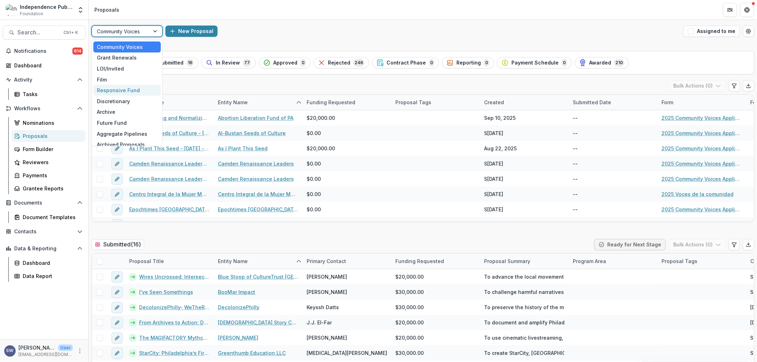
click at [131, 88] on div "Responsive Fund" at bounding box center [126, 90] width 67 height 11
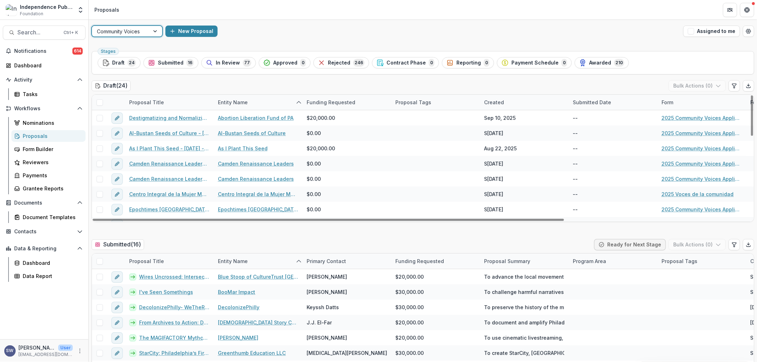
click at [128, 29] on div at bounding box center [121, 31] width 48 height 9
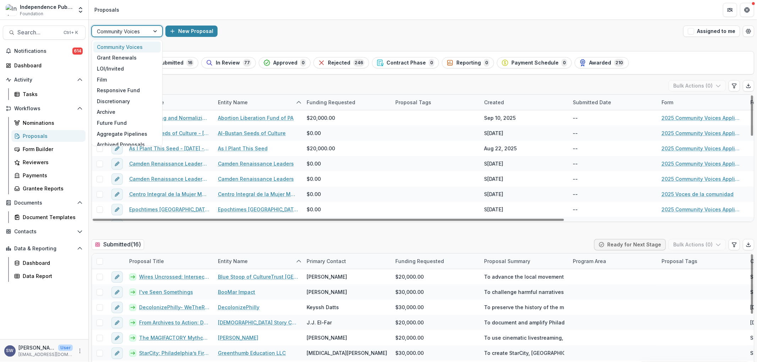
click at [140, 32] on div at bounding box center [121, 31] width 48 height 9
click at [153, 29] on div at bounding box center [155, 31] width 13 height 11
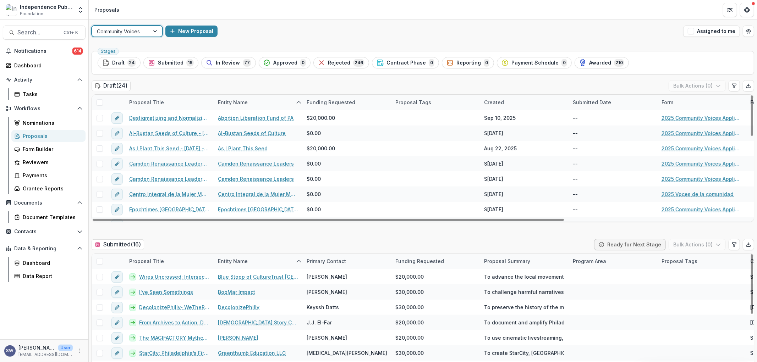
click at [152, 34] on div at bounding box center [155, 31] width 13 height 11
click at [153, 31] on div at bounding box center [155, 31] width 13 height 11
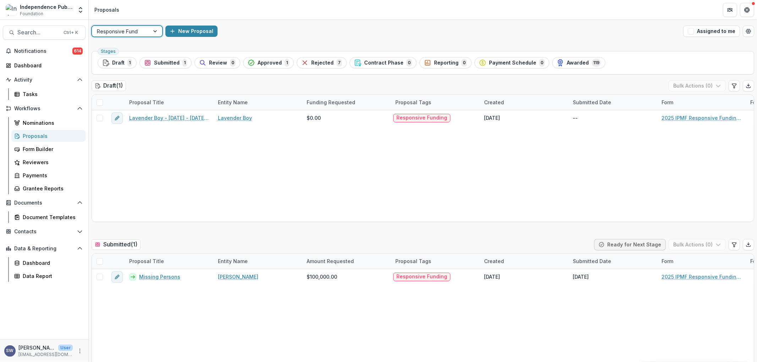
click at [125, 32] on div at bounding box center [121, 31] width 48 height 9
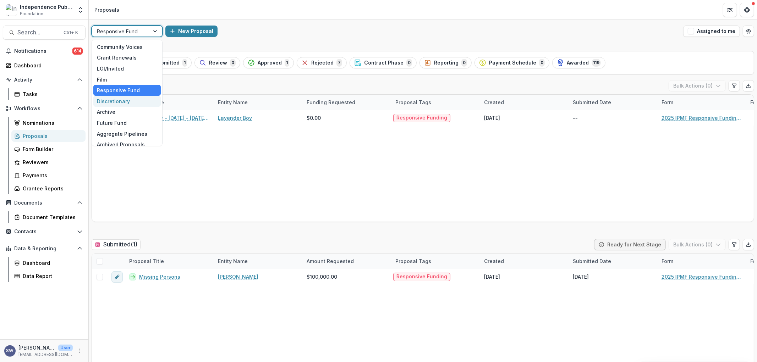
click at [137, 99] on div "Discretionary" at bounding box center [126, 101] width 67 height 11
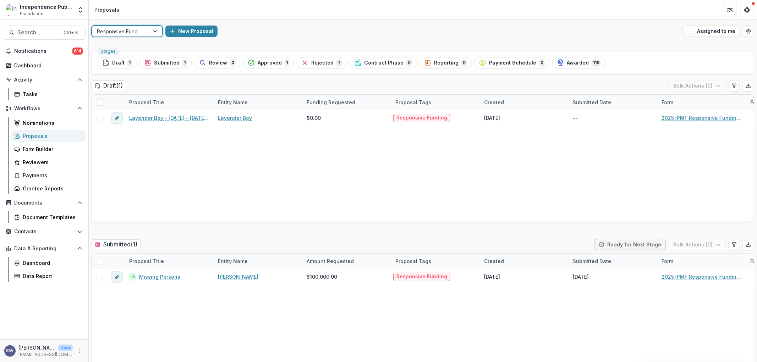
click at [160, 32] on div at bounding box center [155, 31] width 13 height 11
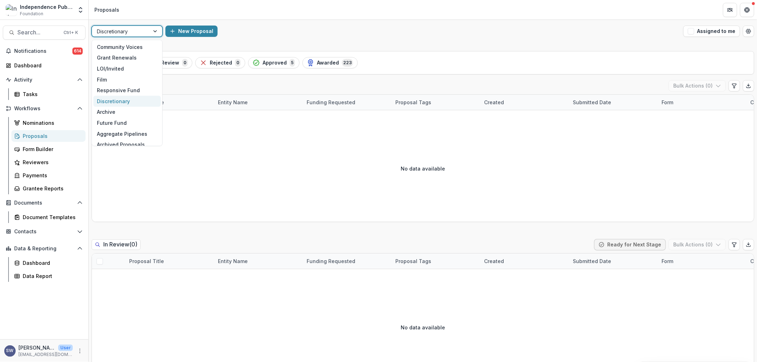
click at [271, 40] on div "option Discretionary, selected. 10 results available. Use Up and Down to choose…" at bounding box center [423, 31] width 668 height 23
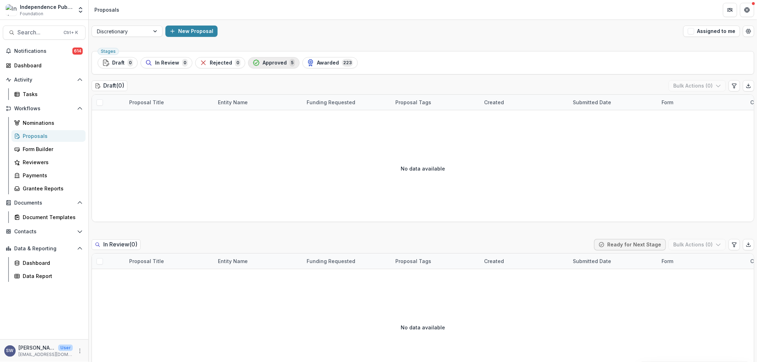
click at [275, 63] on span "Approved" at bounding box center [274, 63] width 24 height 6
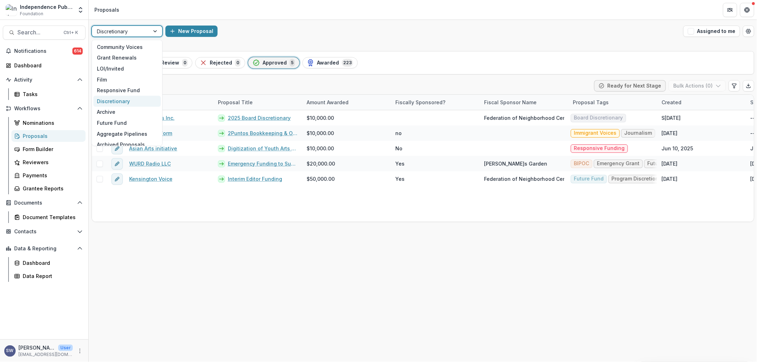
click at [146, 33] on div "Discretionary" at bounding box center [120, 31] width 57 height 10
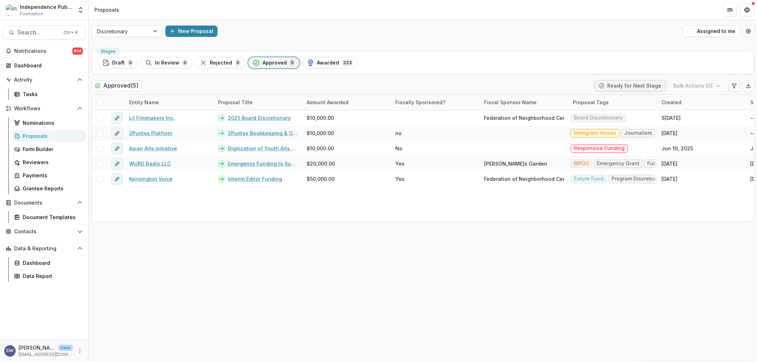
click at [386, 36] on div "New Proposal" at bounding box center [422, 31] width 515 height 11
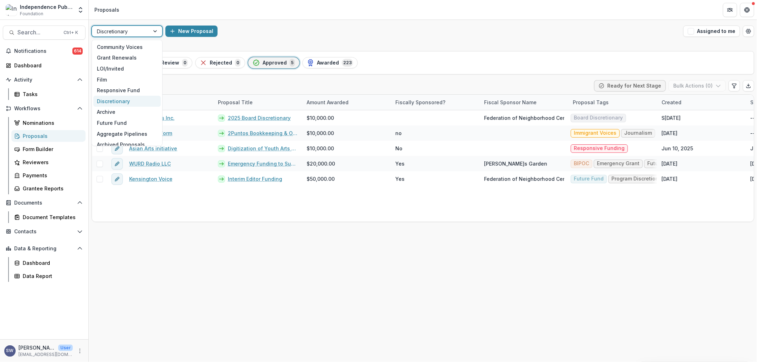
click at [123, 27] on div at bounding box center [121, 31] width 48 height 9
click at [126, 44] on div "Community Voices" at bounding box center [126, 47] width 67 height 11
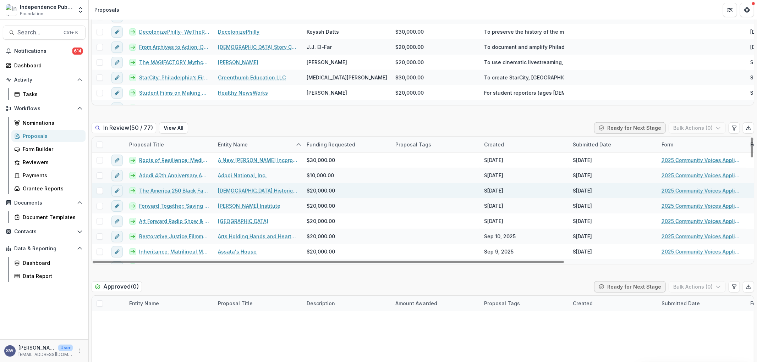
click at [99, 193] on span at bounding box center [99, 191] width 6 height 6
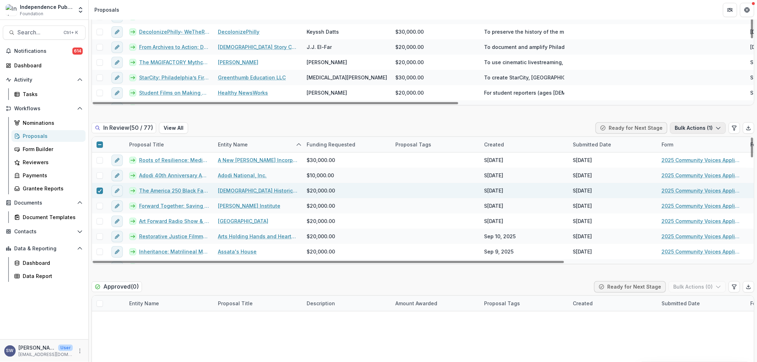
click at [685, 126] on button "Bulk Actions ( 1 )" at bounding box center [698, 127] width 56 height 11
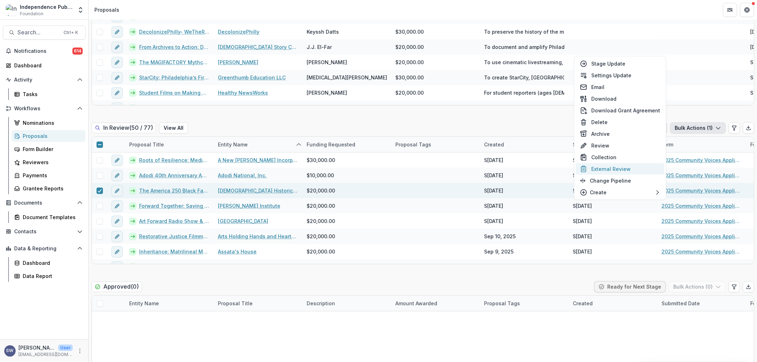
click at [618, 171] on button "External Review" at bounding box center [619, 169] width 89 height 12
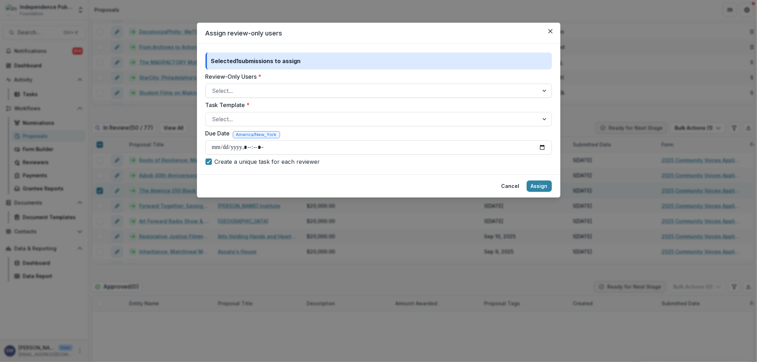
click at [206, 86] on div "Select..." at bounding box center [372, 90] width 333 height 11
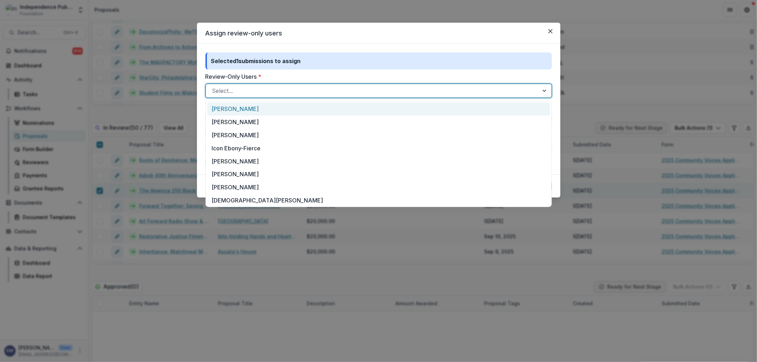
click at [235, 107] on div "[PERSON_NAME]" at bounding box center [378, 109] width 343 height 13
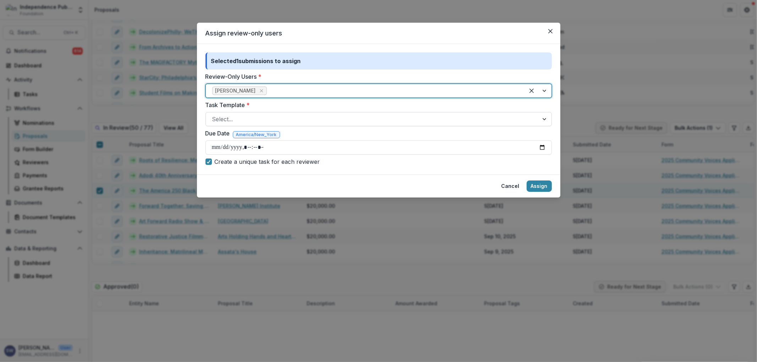
click at [219, 117] on div at bounding box center [372, 119] width 320 height 10
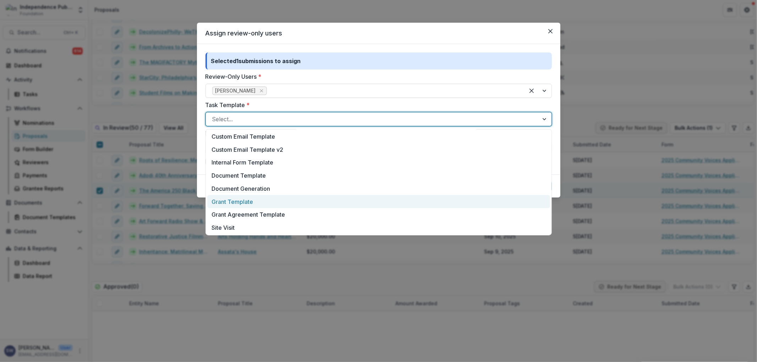
scroll to position [184, 0]
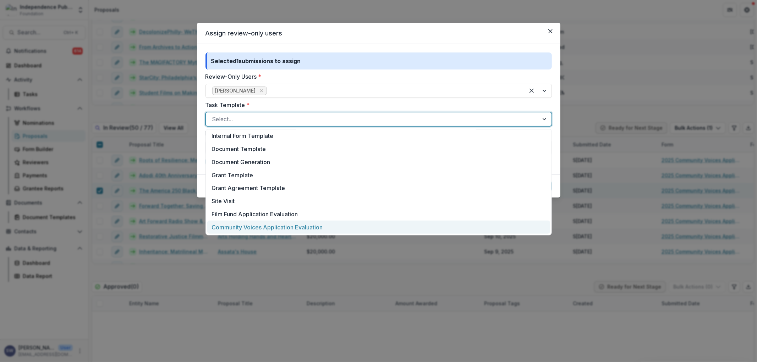
click at [238, 226] on div "Community Voices Application Evaluation" at bounding box center [378, 227] width 343 height 13
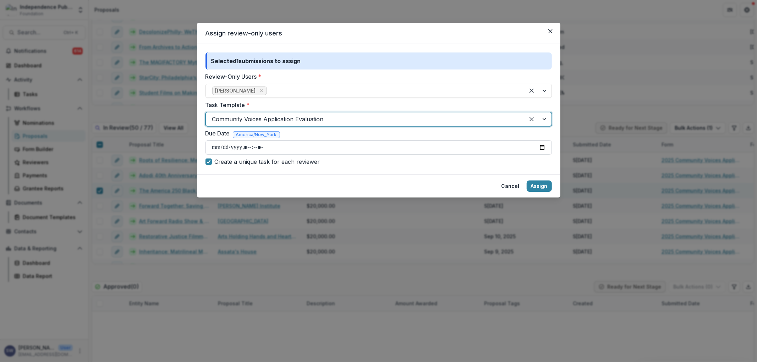
click at [214, 148] on input "Due Date" at bounding box center [378, 147] width 346 height 14
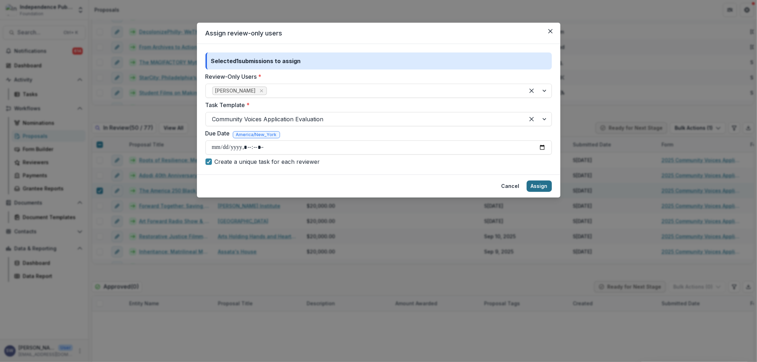
click at [537, 186] on button "Assign" at bounding box center [538, 186] width 25 height 11
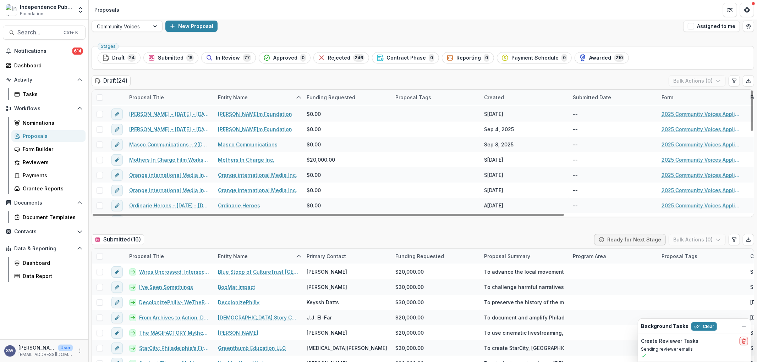
scroll to position [0, 0]
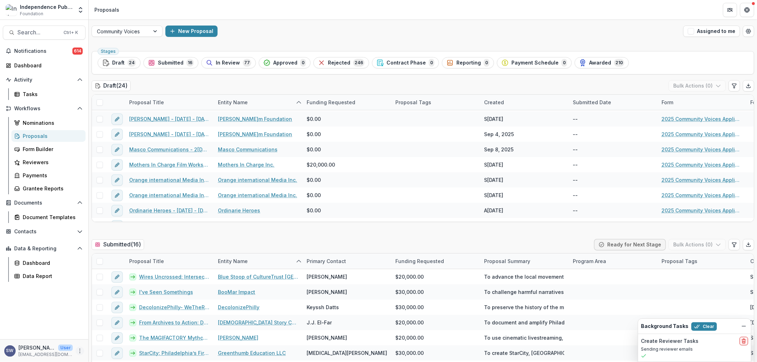
click at [81, 350] on icon "More" at bounding box center [80, 351] width 6 height 6
click at [111, 347] on button "Logout" at bounding box center [126, 348] width 76 height 12
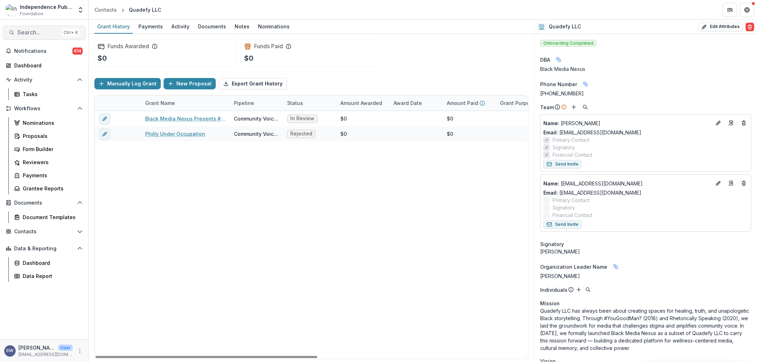
click at [31, 34] on span "Search..." at bounding box center [38, 32] width 42 height 7
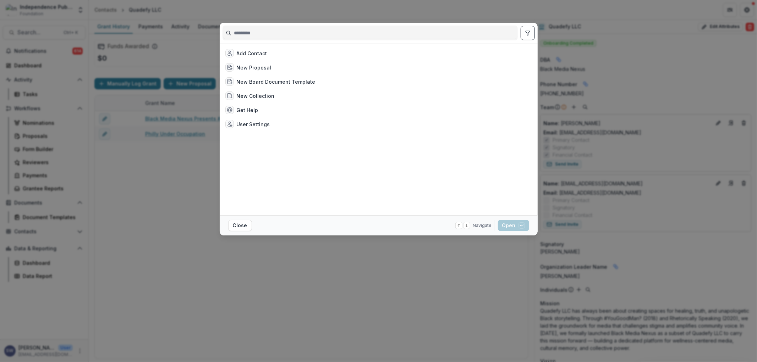
click at [281, 38] on input at bounding box center [370, 32] width 294 height 11
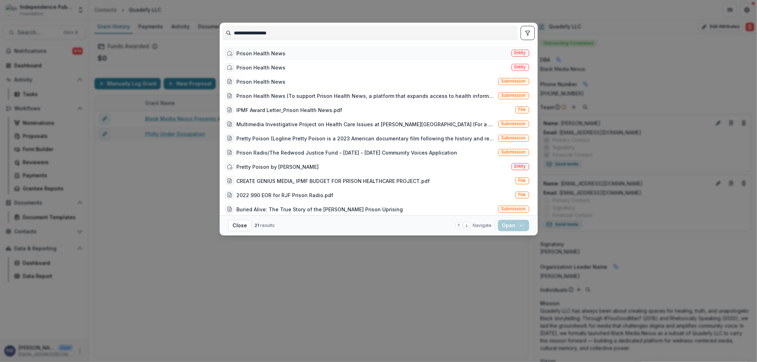
type input "**********"
click at [279, 51] on div "Prison Health News" at bounding box center [261, 53] width 49 height 7
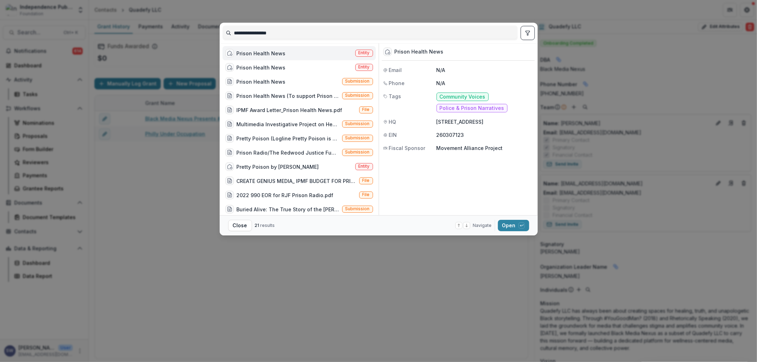
click at [279, 51] on div "Prison Health News" at bounding box center [261, 53] width 49 height 7
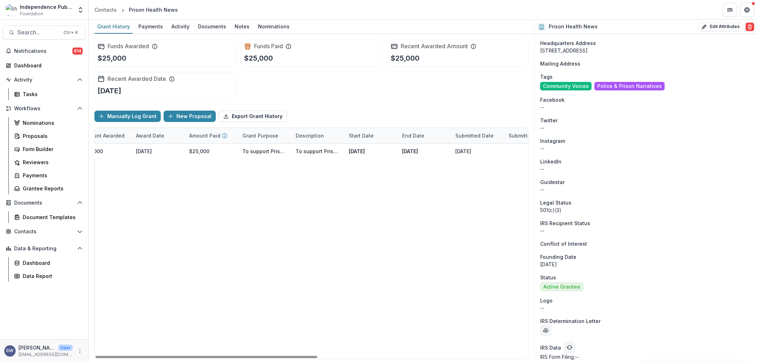
scroll to position [436, 0]
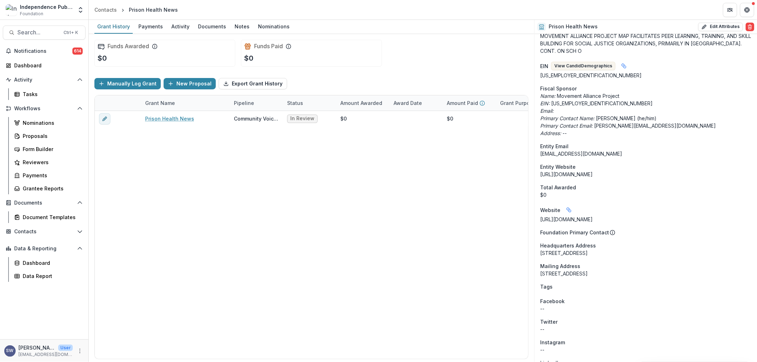
scroll to position [301, 0]
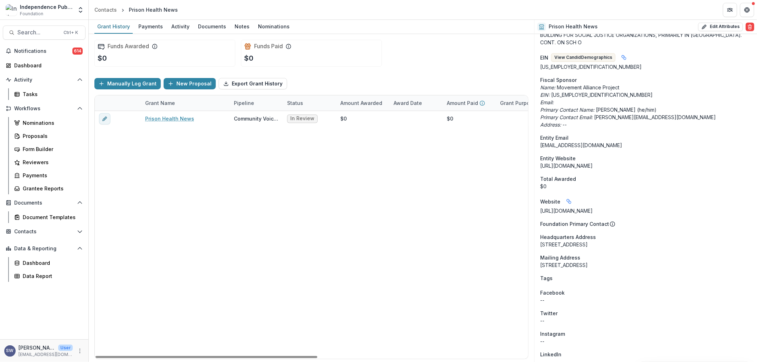
drag, startPoint x: 678, startPoint y: 266, endPoint x: 549, endPoint y: 269, distance: 129.1
click at [549, 269] on div "Onboarding Completed DBA Data Pulled From Locations DBA (AKA) from Prison Healt…" at bounding box center [645, 144] width 222 height 822
click at [545, 266] on div "[STREET_ADDRESS]" at bounding box center [645, 264] width 211 height 7
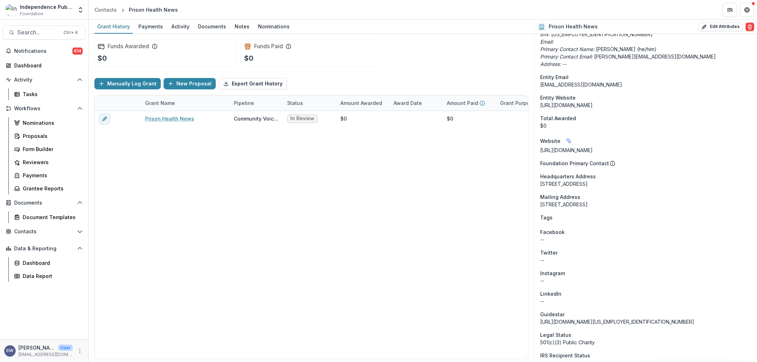
scroll to position [0, 0]
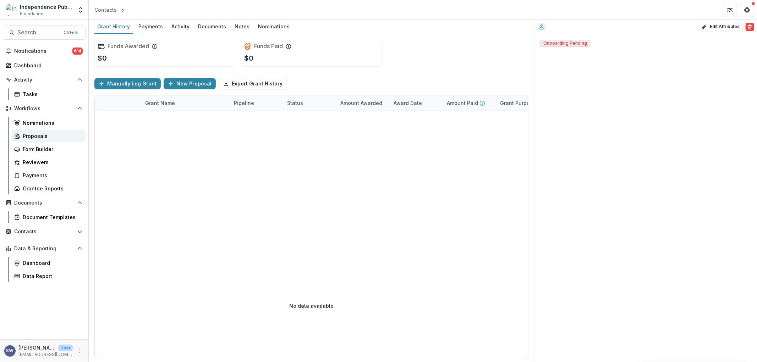
click at [50, 135] on div "Proposals" at bounding box center [51, 135] width 57 height 7
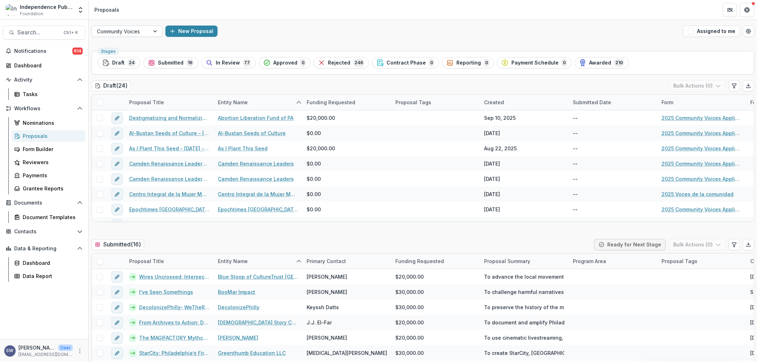
click at [152, 36] on div at bounding box center [155, 31] width 13 height 11
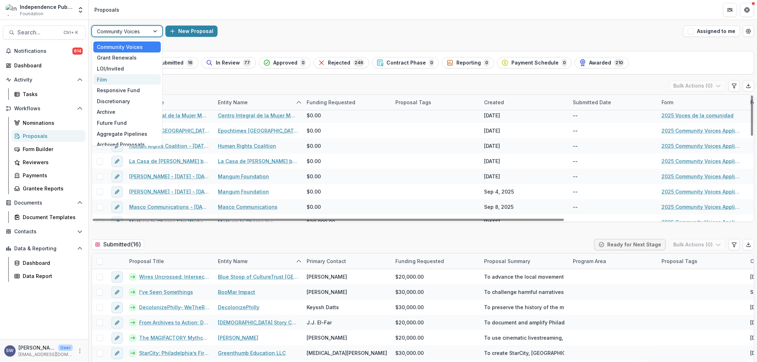
scroll to position [5, 0]
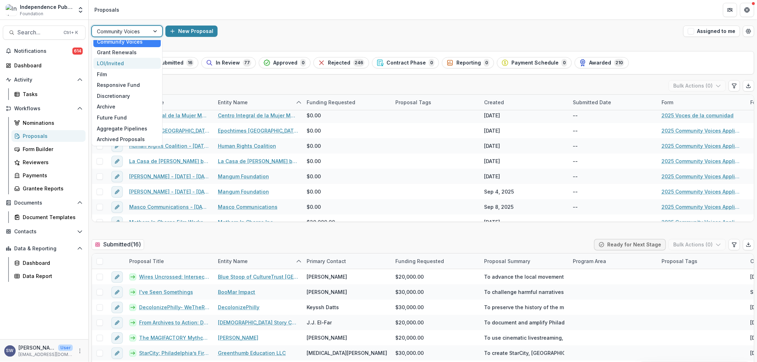
click at [271, 23] on div "10 results available. Use Up and Down to choose options, press Enter to select …" at bounding box center [423, 31] width 668 height 23
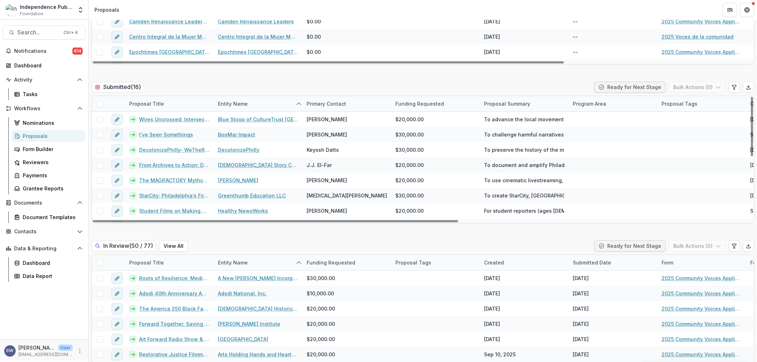
scroll to position [0, 0]
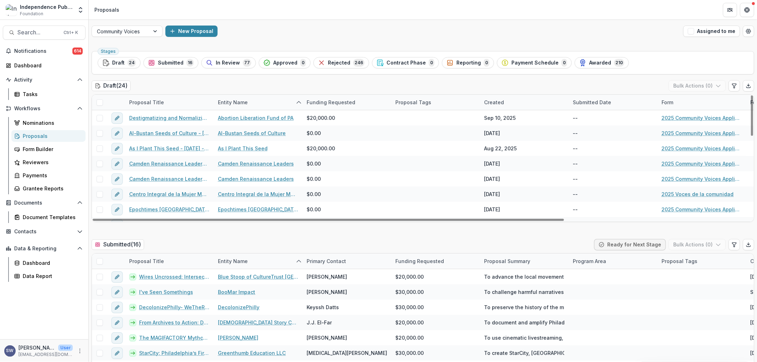
click at [139, 40] on div "Community Voices New Proposal Assigned to me" at bounding box center [423, 31] width 668 height 23
click at [140, 33] on div at bounding box center [121, 31] width 48 height 9
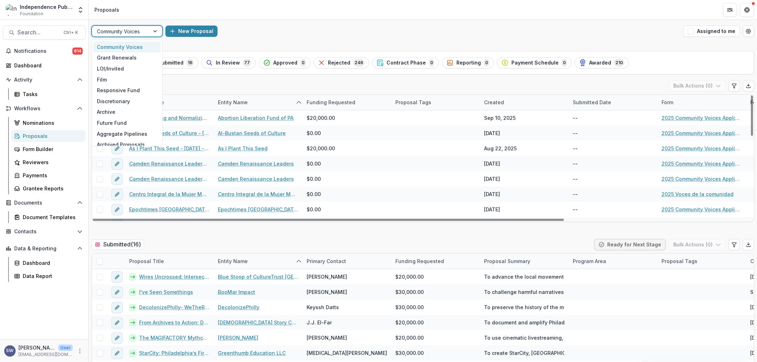
click at [309, 27] on div "New Proposal" at bounding box center [422, 31] width 515 height 11
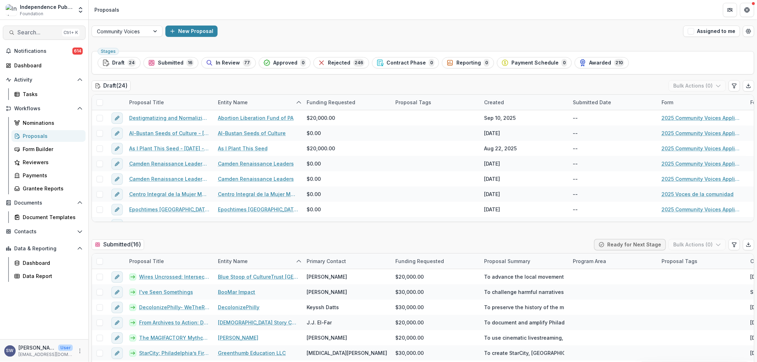
click at [36, 26] on button "Search... Ctrl + K" at bounding box center [44, 33] width 83 height 14
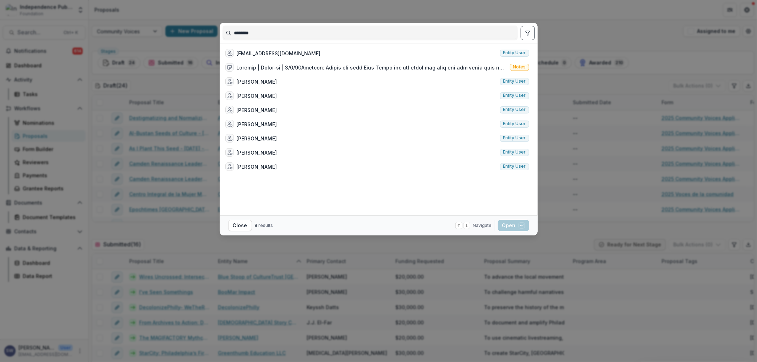
drag, startPoint x: 267, startPoint y: 34, endPoint x: 247, endPoint y: 33, distance: 20.6
click at [247, 33] on input "********" at bounding box center [370, 32] width 294 height 11
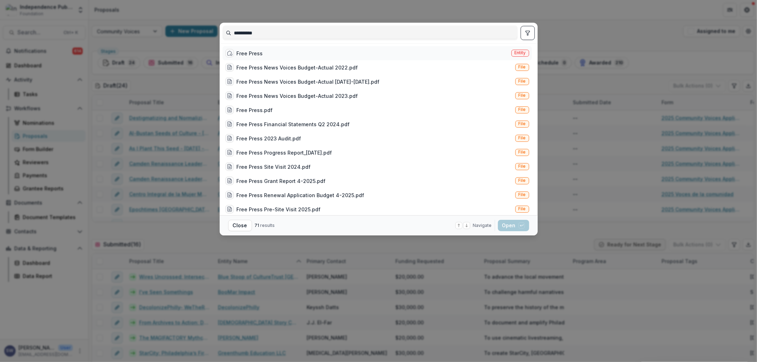
type input "**********"
click at [258, 52] on div "Free Press" at bounding box center [250, 53] width 26 height 7
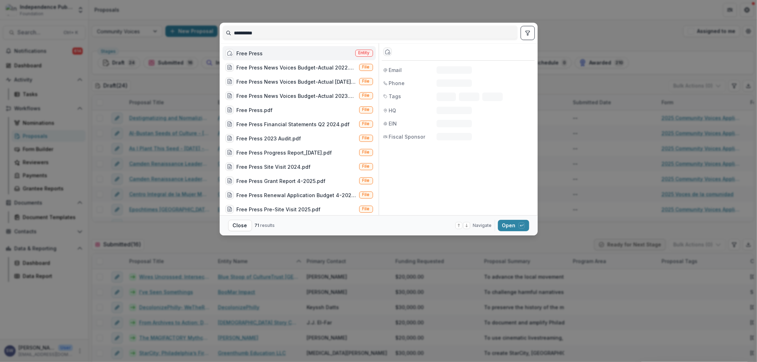
click at [258, 52] on div "Free Press" at bounding box center [250, 53] width 26 height 7
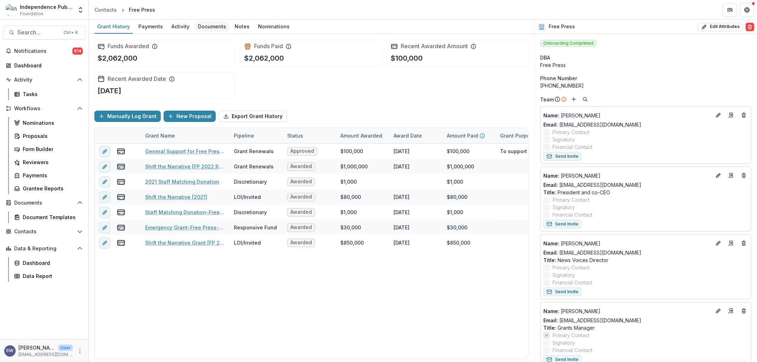
click at [215, 22] on div "Documents" at bounding box center [212, 26] width 34 height 10
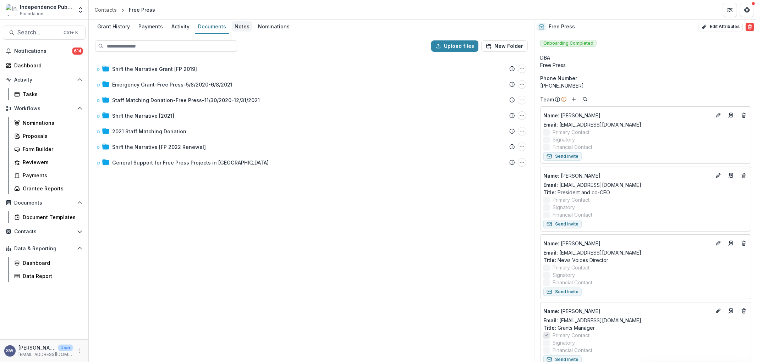
click at [238, 28] on div "Notes" at bounding box center [242, 26] width 21 height 10
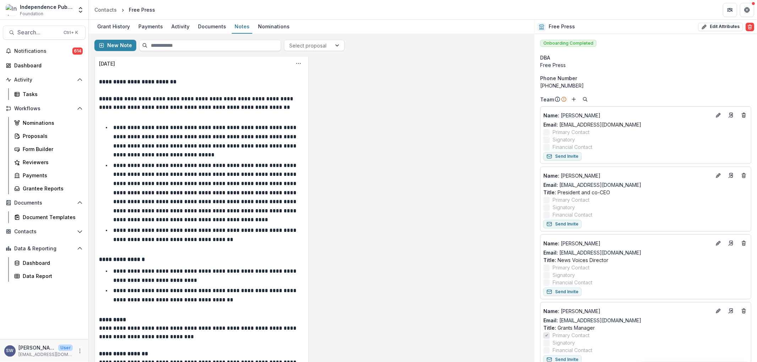
scroll to position [39, 0]
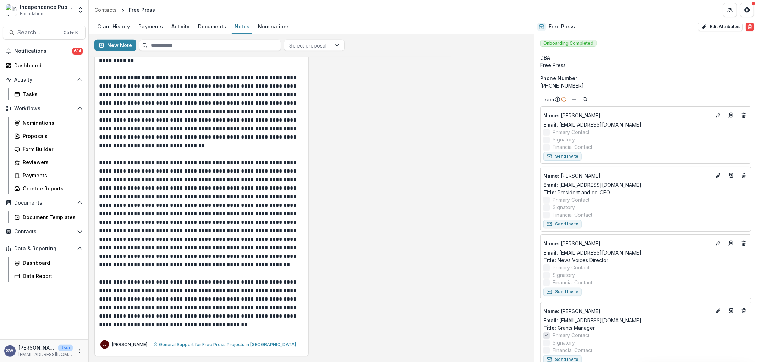
drag, startPoint x: 233, startPoint y: 219, endPoint x: 238, endPoint y: 82, distance: 136.6
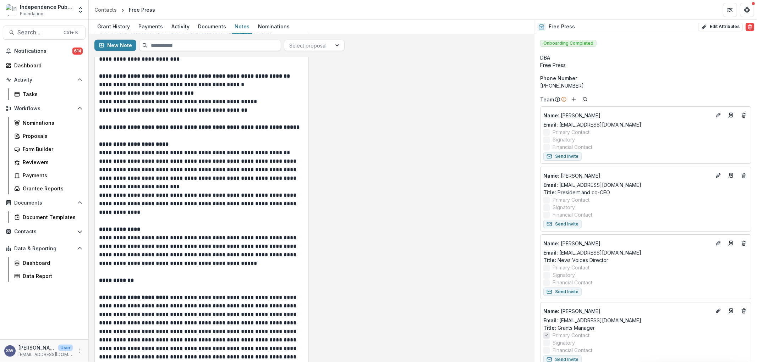
scroll to position [0, 0]
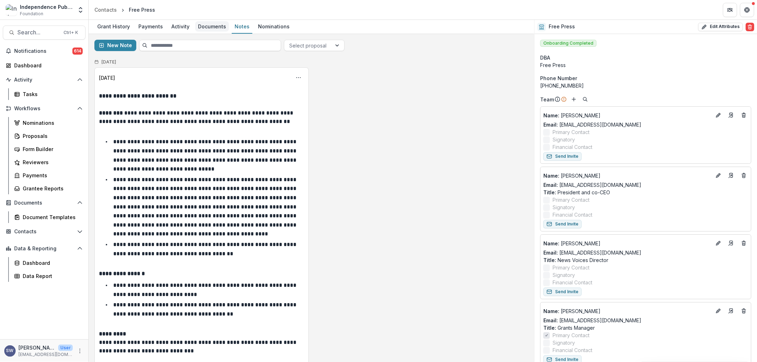
click at [200, 24] on div "Documents" at bounding box center [212, 26] width 34 height 10
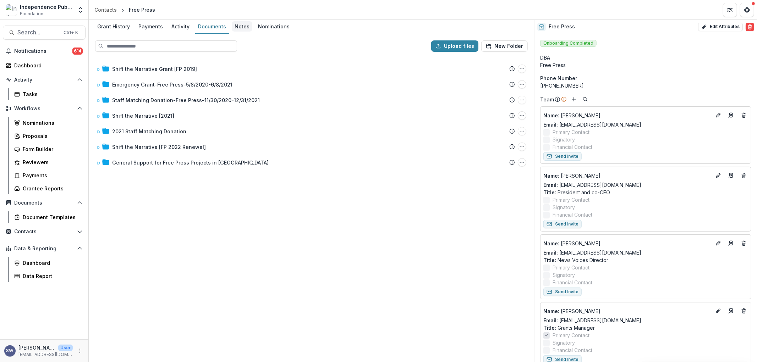
click at [240, 26] on div "Notes" at bounding box center [242, 26] width 21 height 10
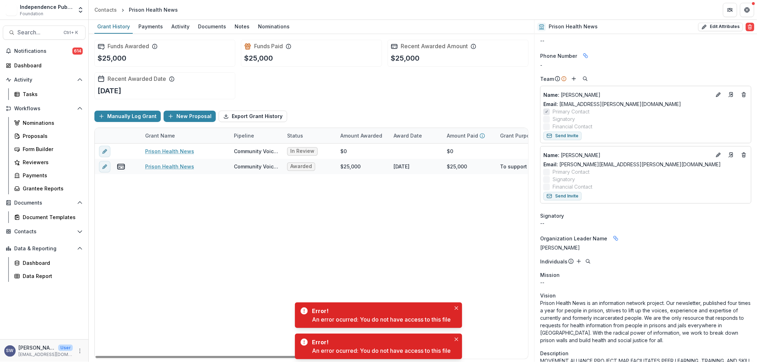
scroll to position [79, 0]
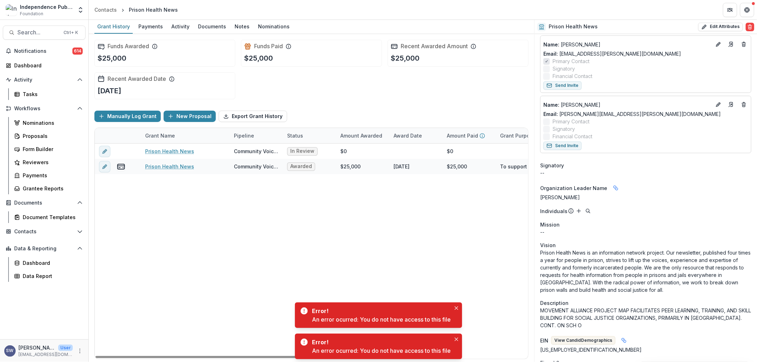
click at [458, 307] on icon "Close" at bounding box center [456, 308] width 4 height 4
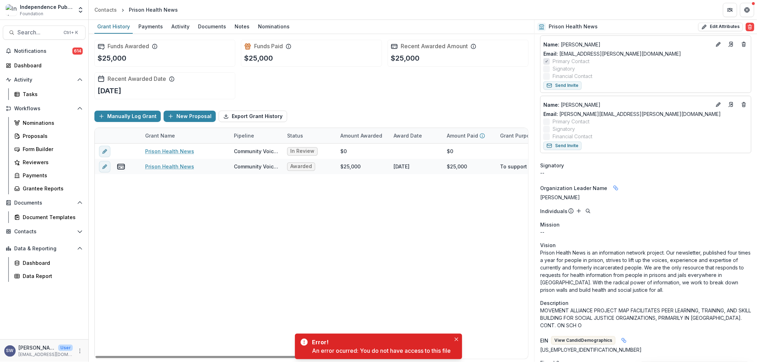
click at [455, 345] on div "Error! An error ocurred: You do not have access to this file" at bounding box center [378, 347] width 167 height 26
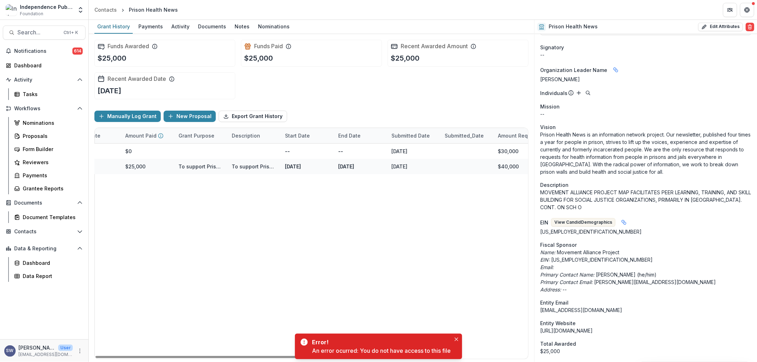
scroll to position [0, 410]
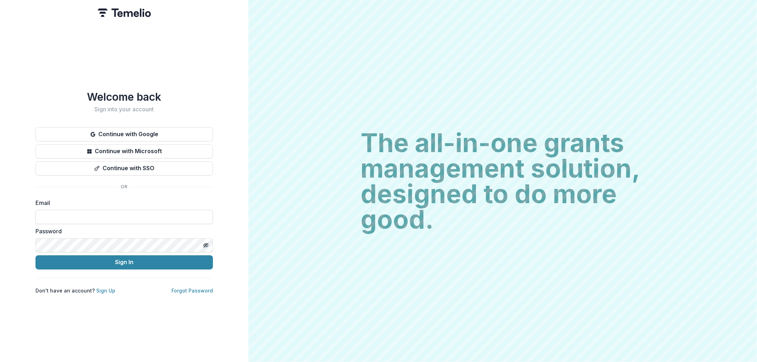
click at [88, 212] on div "Email" at bounding box center [123, 212] width 177 height 26
click at [91, 211] on input at bounding box center [123, 217] width 177 height 14
type input "**********"
click at [0, 241] on div "**********" at bounding box center [124, 181] width 248 height 362
click at [0, 238] on div "**********" at bounding box center [124, 181] width 248 height 362
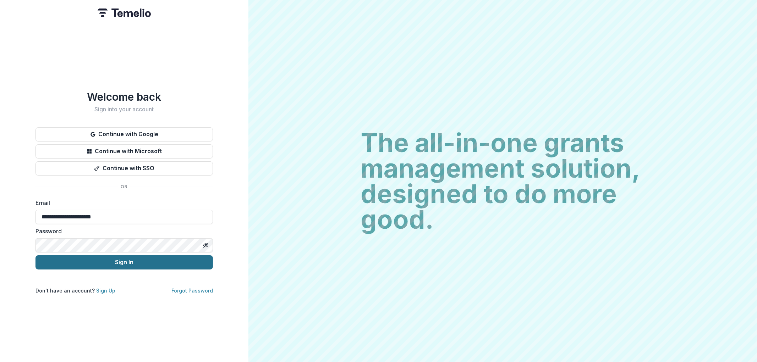
click at [158, 260] on button "Sign In" at bounding box center [123, 262] width 177 height 14
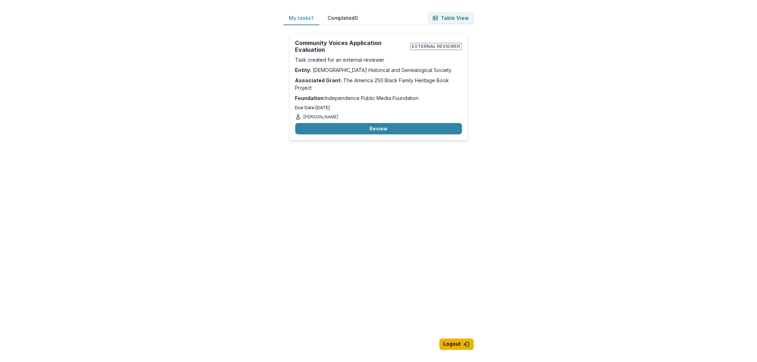
click at [455, 347] on button "Logout" at bounding box center [456, 344] width 34 height 11
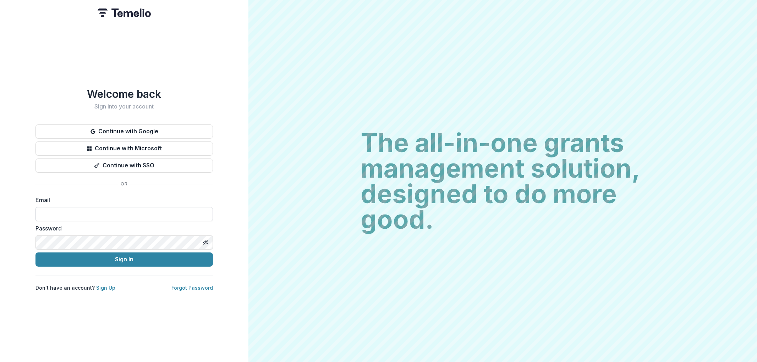
click at [87, 211] on input at bounding box center [123, 214] width 177 height 14
click at [78, 214] on input "*" at bounding box center [123, 214] width 177 height 14
drag, startPoint x: 147, startPoint y: 216, endPoint x: 0, endPoint y: 172, distance: 153.8
click at [0, 172] on div "**********" at bounding box center [124, 181] width 248 height 362
type input "**********"
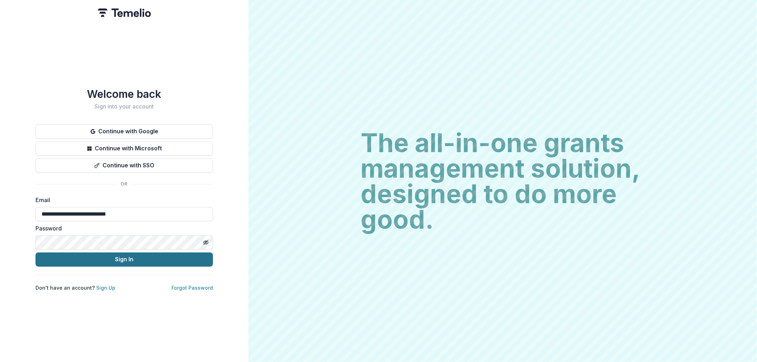
click at [136, 260] on button "Sign In" at bounding box center [123, 260] width 177 height 14
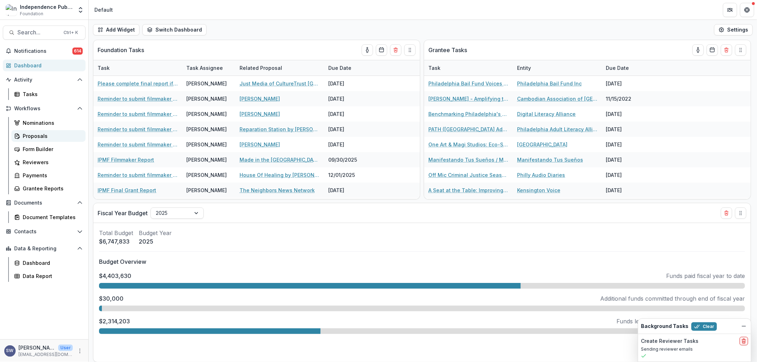
click at [39, 135] on div "Proposals" at bounding box center [51, 135] width 57 height 7
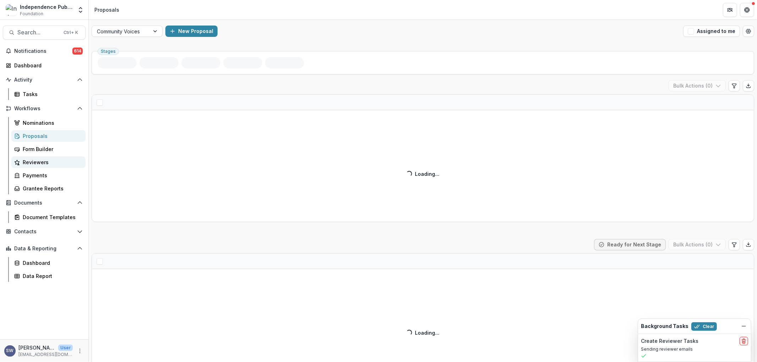
click at [41, 161] on div "Reviewers" at bounding box center [51, 162] width 57 height 7
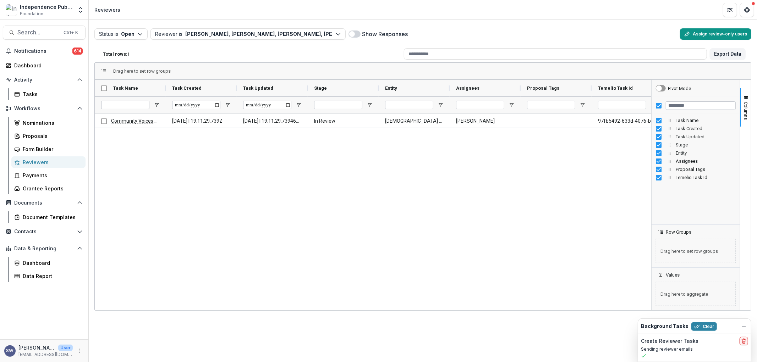
click at [700, 32] on button "Assign review-only users" at bounding box center [715, 33] width 71 height 11
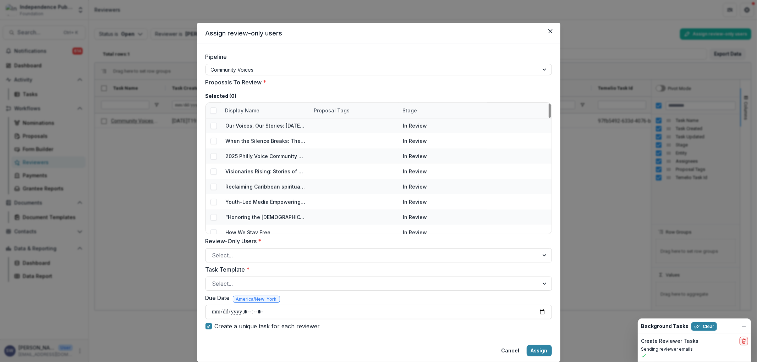
scroll to position [512, 0]
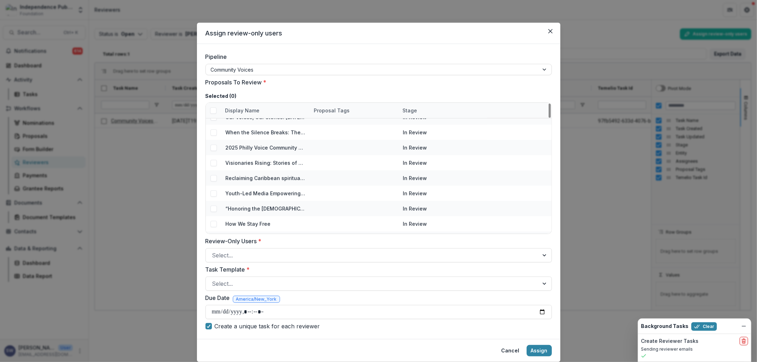
click at [600, 178] on div "Assign review-only users Pipeline Community Voices Proposals To Review * Select…" at bounding box center [378, 181] width 757 height 362
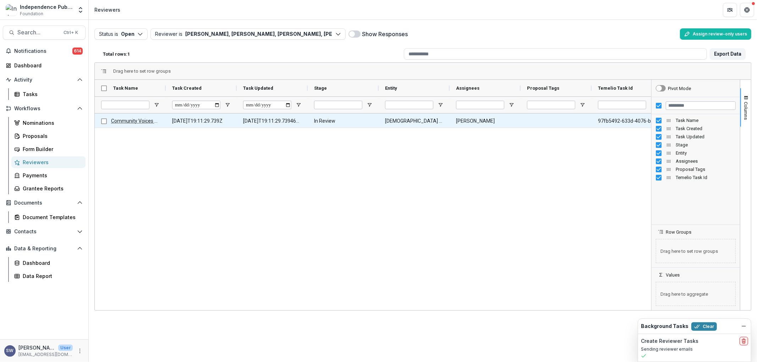
click at [104, 125] on div at bounding box center [104, 121] width 6 height 15
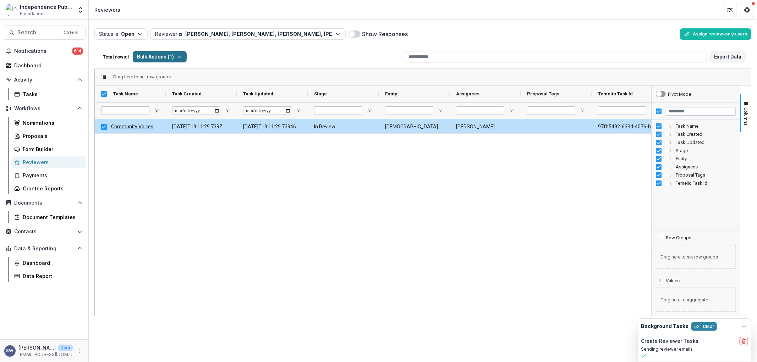
click at [157, 57] on button "Bulk Actions ( 1 )" at bounding box center [160, 56] width 54 height 11
click at [185, 86] on button "Bulk Cancel Tasks ( 1 )" at bounding box center [175, 83] width 80 height 11
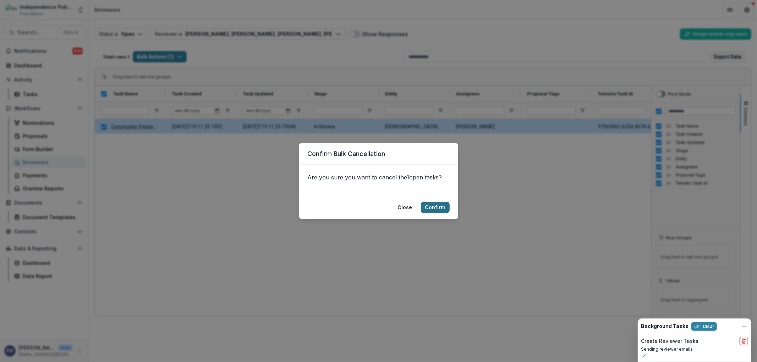
click at [438, 213] on button "Confirm" at bounding box center [435, 207] width 29 height 11
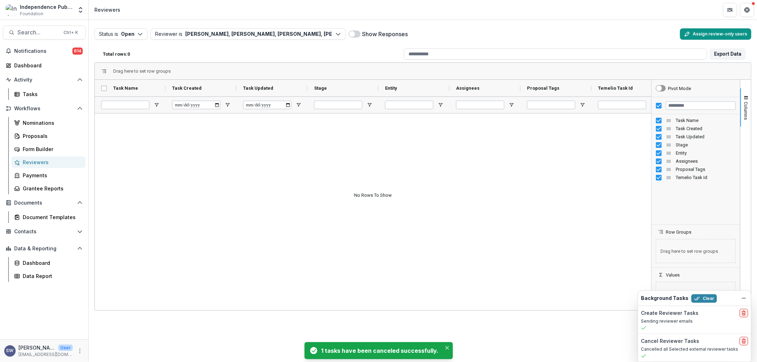
click at [705, 33] on button "Assign review-only users" at bounding box center [715, 33] width 71 height 11
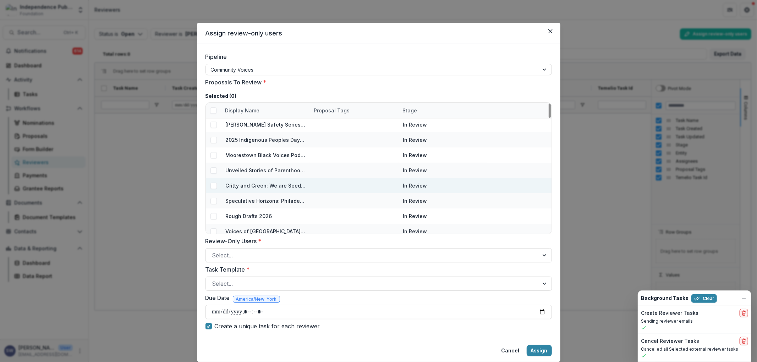
scroll to position [157, 0]
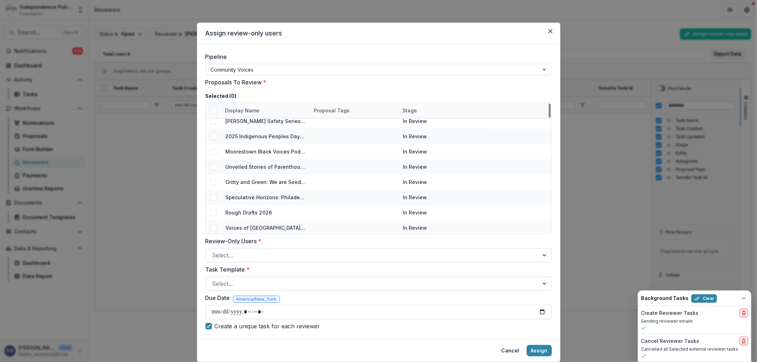
click at [575, 140] on div "Assign review-only users Pipeline Community Voices Proposals To Review * Select…" at bounding box center [378, 181] width 757 height 362
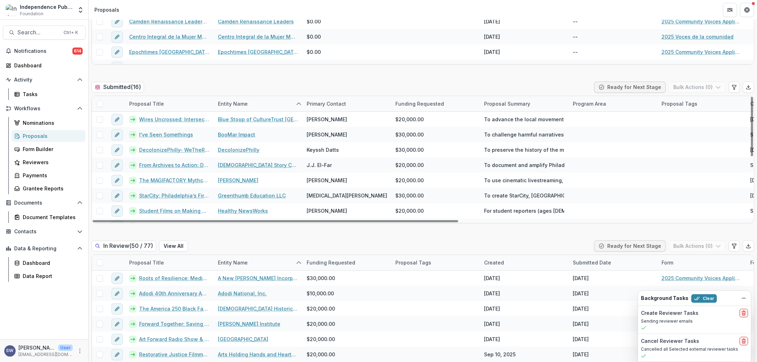
scroll to position [236, 0]
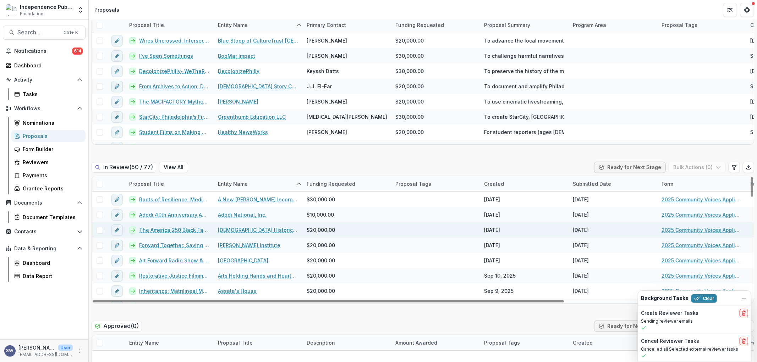
click at [97, 233] on div at bounding box center [99, 229] width 15 height 15
click at [98, 231] on span at bounding box center [99, 230] width 6 height 6
click at [707, 167] on button "Bulk Actions ( 1 )" at bounding box center [698, 167] width 56 height 11
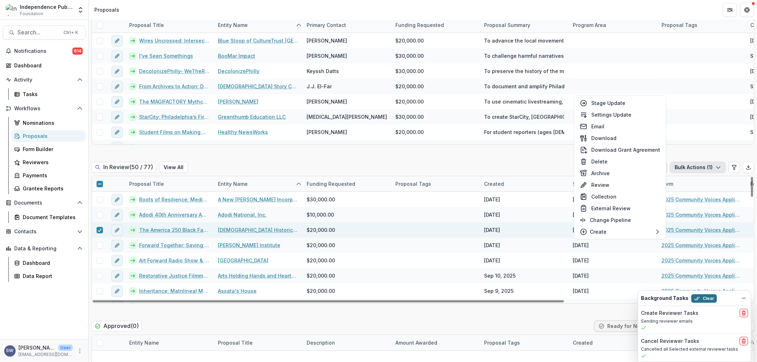
click at [701, 300] on button "Clear" at bounding box center [704, 298] width 26 height 9
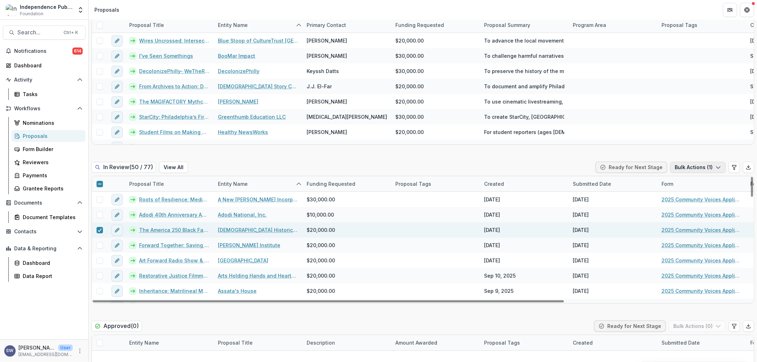
click at [695, 168] on button "Bulk Actions ( 1 )" at bounding box center [698, 167] width 56 height 11
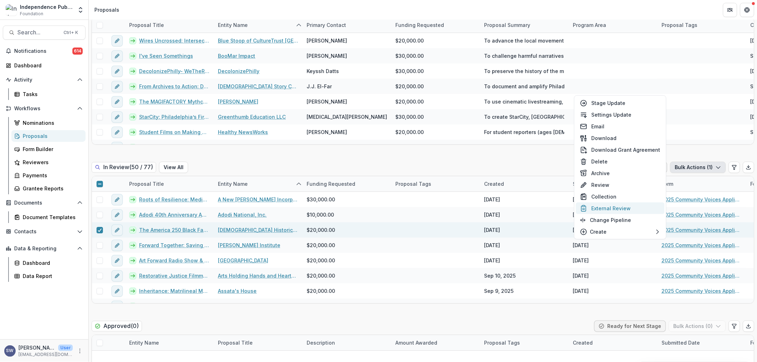
click at [625, 209] on button "External Review" at bounding box center [619, 209] width 89 height 12
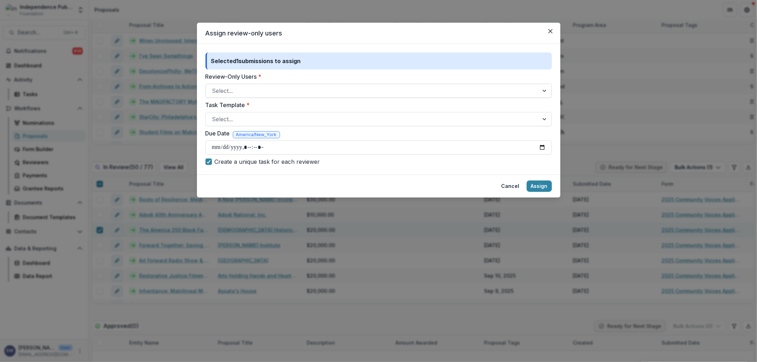
click at [253, 91] on div at bounding box center [372, 91] width 320 height 10
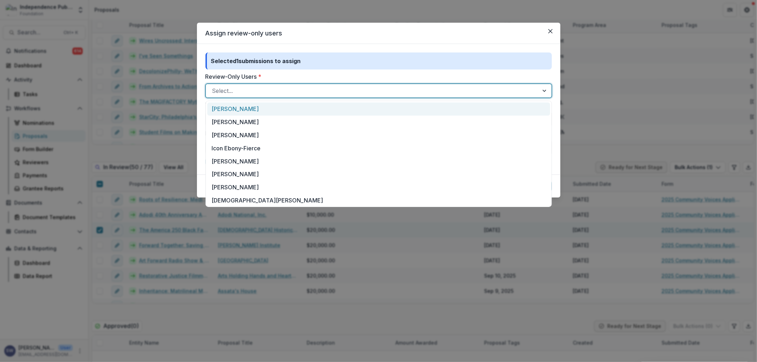
click at [246, 108] on div "Carol Posso" at bounding box center [378, 109] width 343 height 13
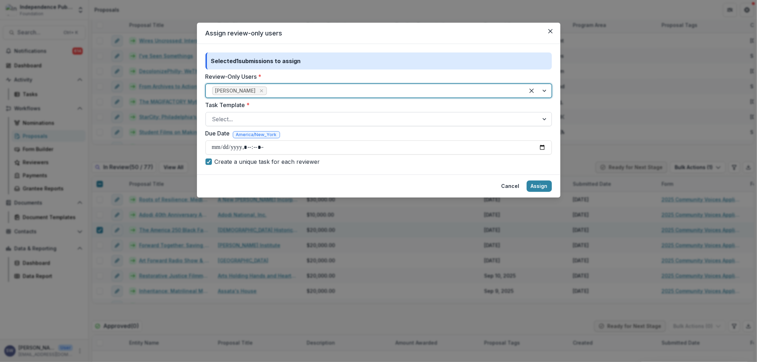
click at [243, 123] on div at bounding box center [372, 119] width 320 height 10
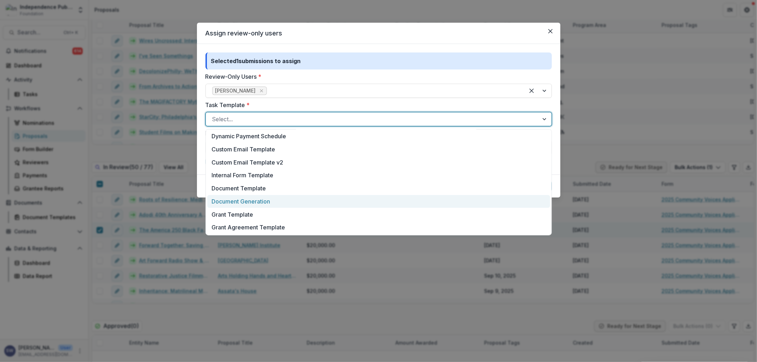
scroll to position [184, 0]
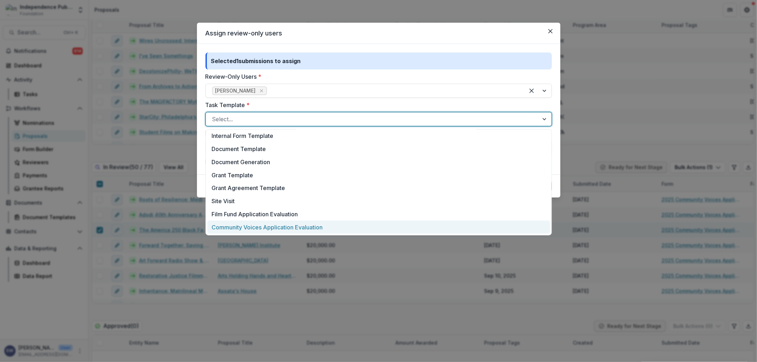
click at [278, 228] on div "Community Voices Application Evaluation" at bounding box center [378, 227] width 343 height 13
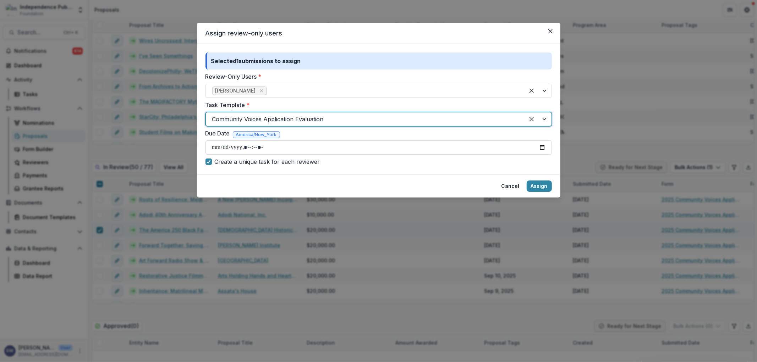
click at [541, 146] on input "Due Date" at bounding box center [378, 147] width 346 height 14
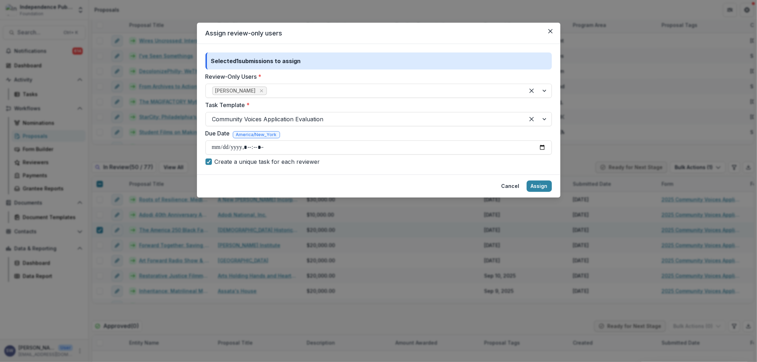
click at [435, 156] on div "Selected 1 submissions to assign Review-Only Users * Carol Posso Task Template …" at bounding box center [378, 109] width 346 height 114
click at [218, 147] on input "Due Date" at bounding box center [378, 147] width 346 height 14
click at [417, 134] on div "Due Date America/New_York" at bounding box center [378, 134] width 346 height 11
click at [543, 185] on button "Assign" at bounding box center [538, 186] width 25 height 11
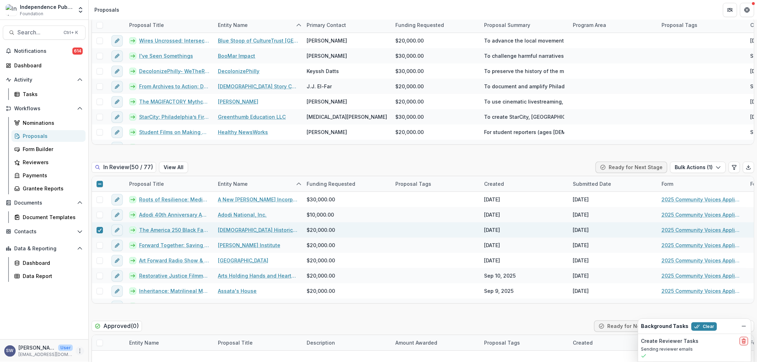
click at [76, 350] on button "More" at bounding box center [80, 351] width 9 height 9
click at [111, 346] on button "Logout" at bounding box center [126, 348] width 76 height 12
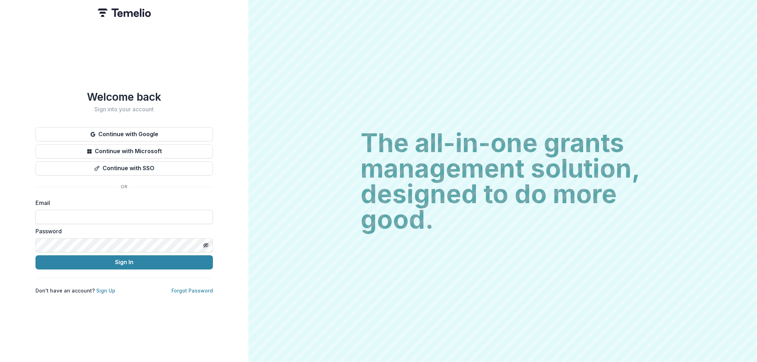
click at [54, 215] on input at bounding box center [123, 217] width 177 height 14
type input "**********"
click at [127, 260] on button "Sign In" at bounding box center [123, 262] width 177 height 14
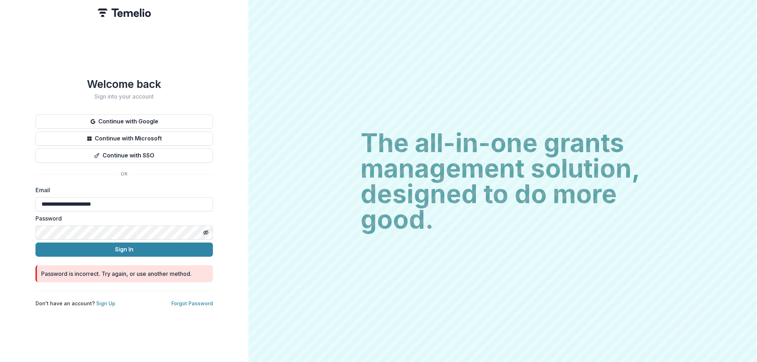
click at [0, 222] on div "**********" at bounding box center [124, 181] width 248 height 362
click at [138, 248] on button "Sign In" at bounding box center [123, 250] width 177 height 14
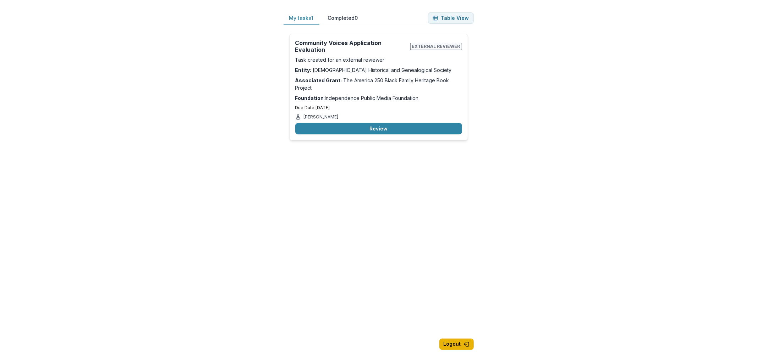
click at [460, 345] on button "Logout" at bounding box center [456, 344] width 34 height 11
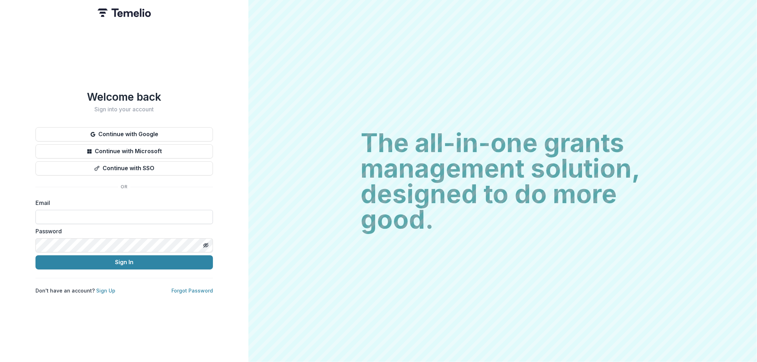
click at [122, 210] on input at bounding box center [123, 217] width 177 height 14
type input "**********"
click at [117, 255] on button "Sign In" at bounding box center [123, 262] width 177 height 14
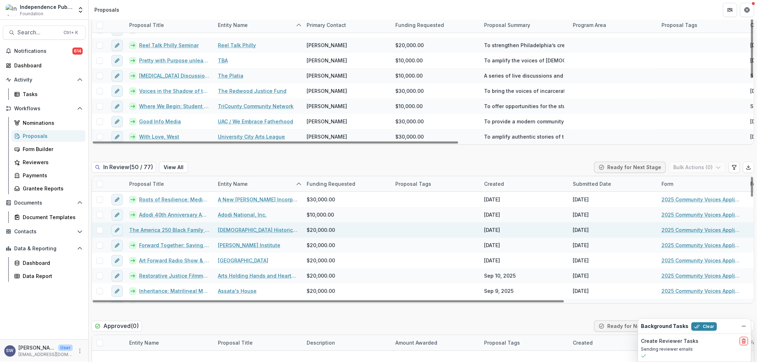
scroll to position [197, 0]
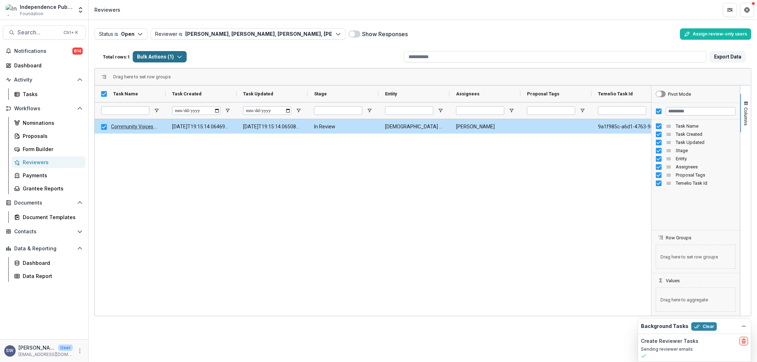
click at [148, 59] on button "Bulk Actions ( 1 )" at bounding box center [160, 56] width 54 height 11
click at [170, 83] on button "Bulk Cancel Tasks ( 1 )" at bounding box center [175, 83] width 80 height 11
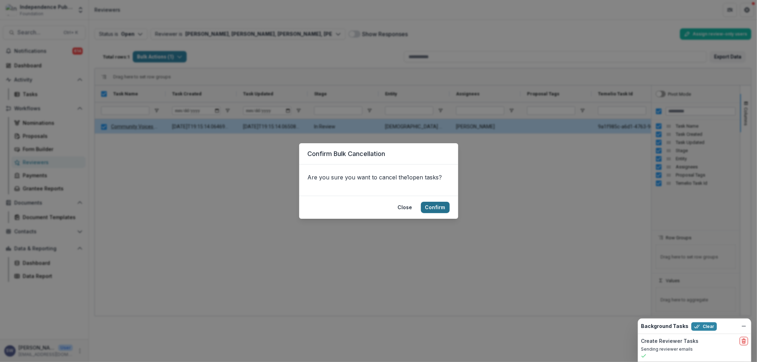
click at [446, 211] on button "Confirm" at bounding box center [435, 207] width 29 height 11
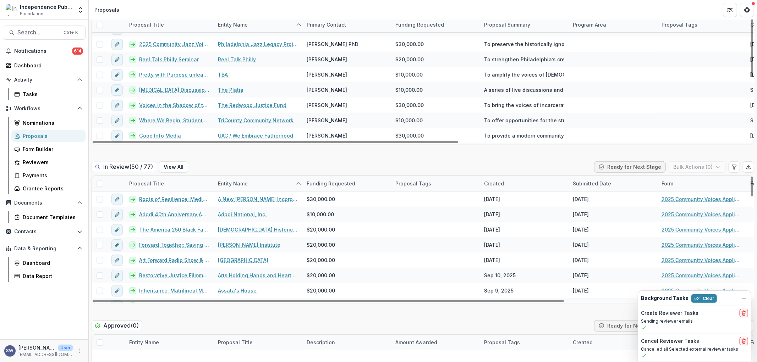
scroll to position [236, 0]
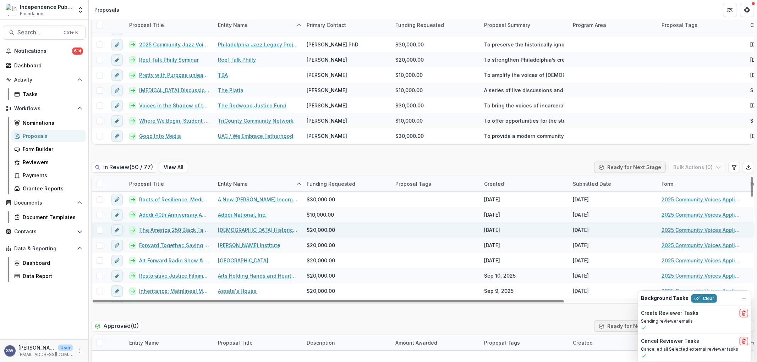
click at [98, 232] on span at bounding box center [99, 230] width 6 height 6
click at [700, 162] on button "Bulk Actions ( 1 )" at bounding box center [698, 167] width 56 height 11
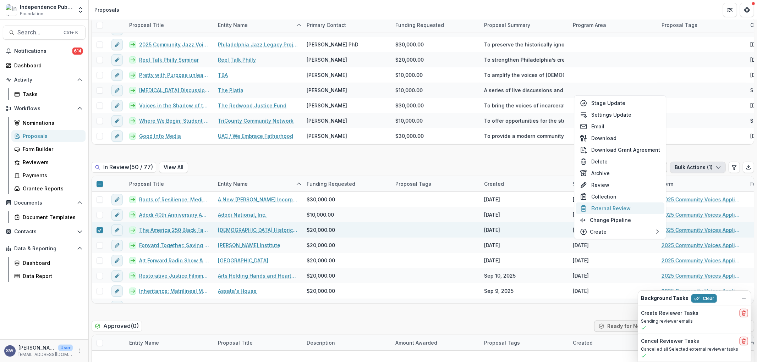
click at [622, 209] on button "External Review" at bounding box center [619, 209] width 89 height 12
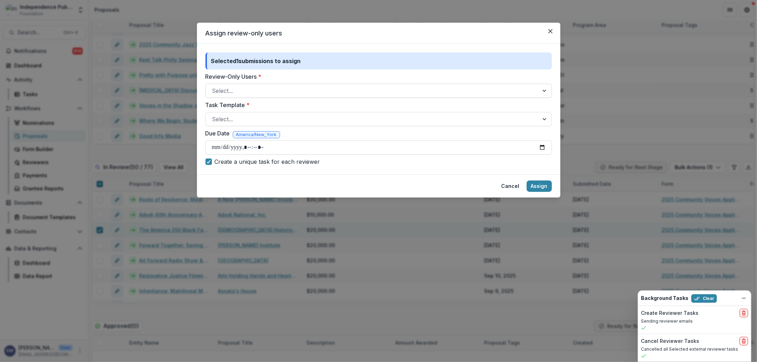
click at [263, 86] on div at bounding box center [372, 91] width 320 height 10
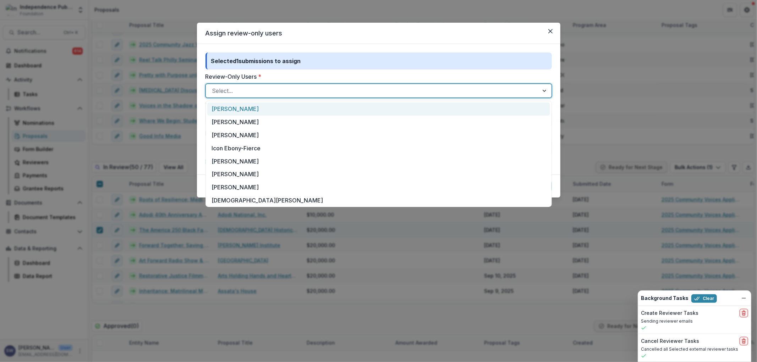
click at [239, 107] on div "[PERSON_NAME]" at bounding box center [378, 109] width 343 height 13
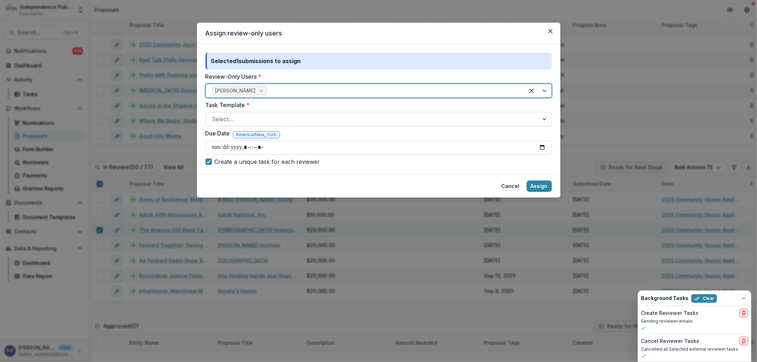
click at [232, 115] on div at bounding box center [372, 119] width 320 height 10
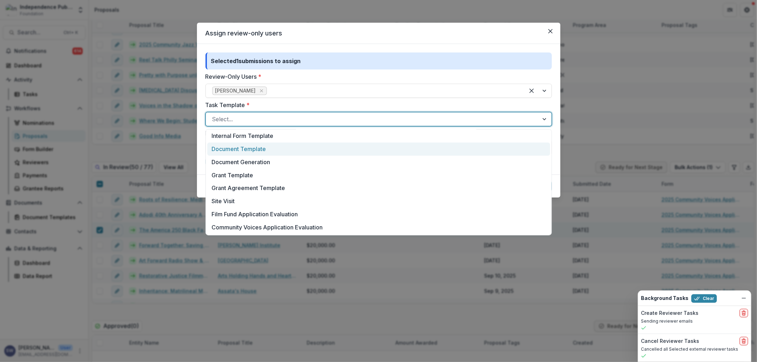
scroll to position [184, 0]
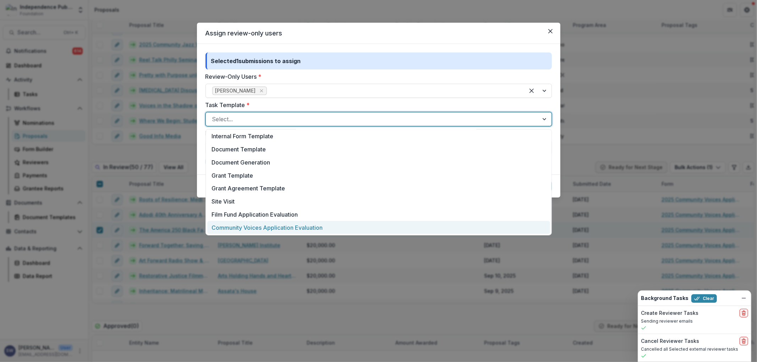
click at [260, 223] on div "Community Voices Application Evaluation" at bounding box center [378, 227] width 343 height 13
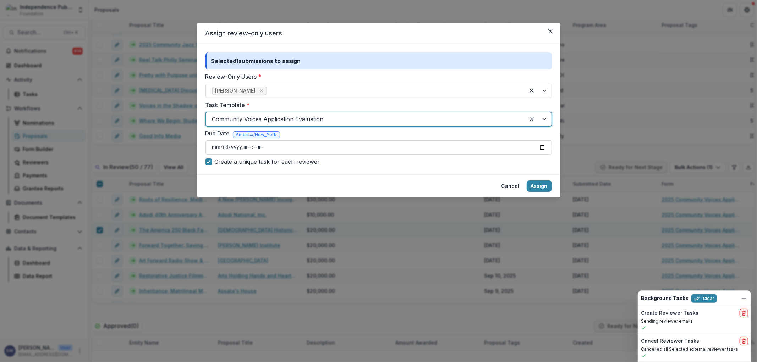
click at [219, 146] on input "Due Date" at bounding box center [378, 147] width 346 height 14
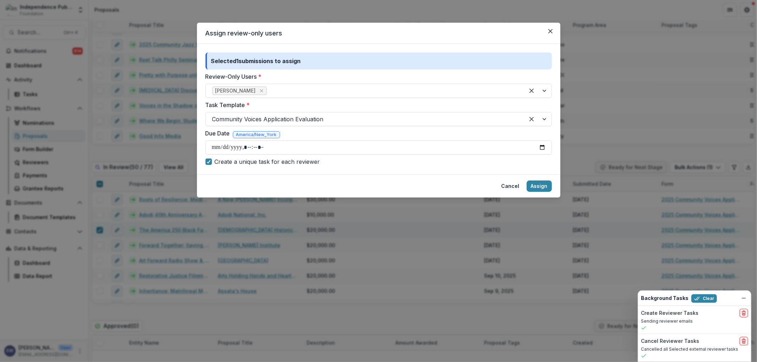
type input "**********"
drag, startPoint x: 544, startPoint y: 187, endPoint x: 541, endPoint y: 188, distance: 4.0
click at [541, 188] on button "Assign" at bounding box center [538, 186] width 25 height 11
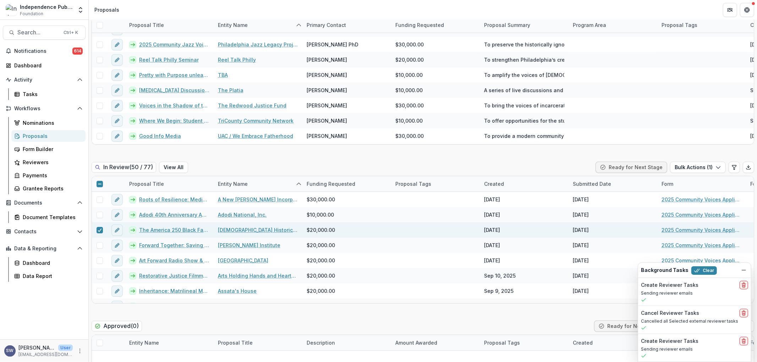
click at [77, 355] on div "SW Sherella Williams User sherella@independencemedia.org" at bounding box center [44, 351] width 80 height 14
click at [77, 350] on icon "More" at bounding box center [80, 351] width 6 height 6
click at [115, 337] on link "User Settings" at bounding box center [126, 336] width 76 height 12
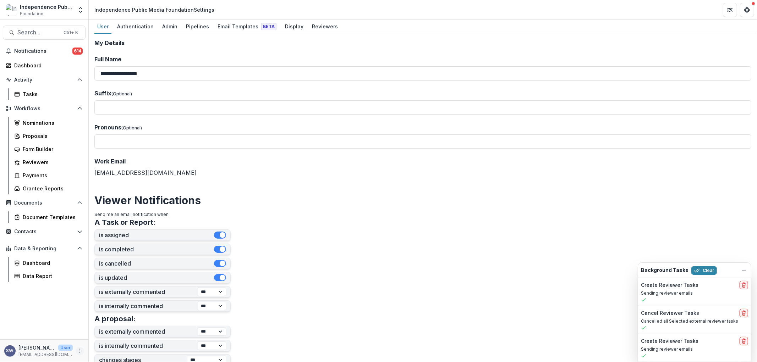
click at [77, 350] on icon "More" at bounding box center [80, 351] width 6 height 6
click at [112, 350] on button "Logout" at bounding box center [126, 348] width 76 height 12
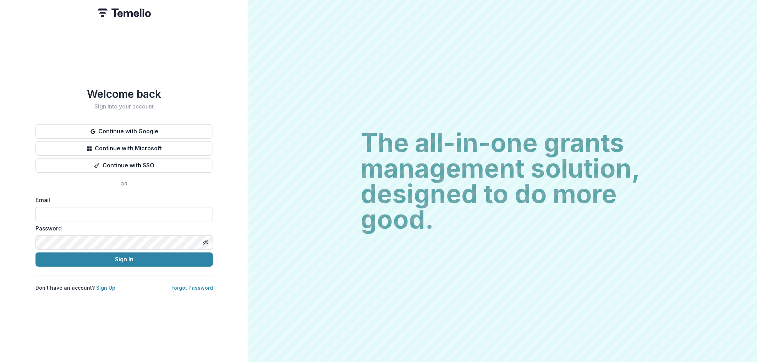
click at [83, 221] on input at bounding box center [123, 214] width 177 height 14
type input "**********"
click at [115, 262] on button "Sign In" at bounding box center [123, 260] width 177 height 14
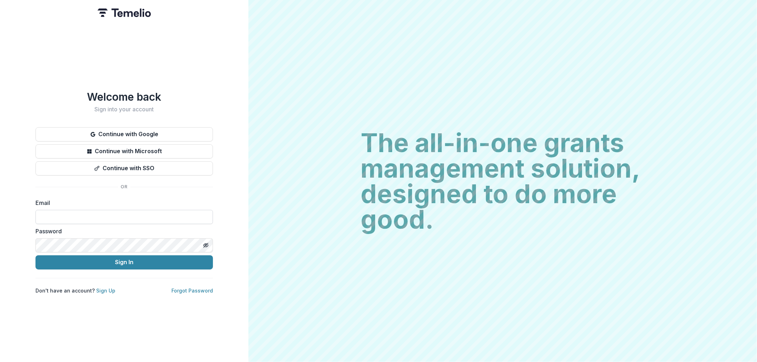
click at [73, 216] on input at bounding box center [123, 217] width 177 height 14
type input "**********"
click at [109, 257] on button "Sign In" at bounding box center [123, 262] width 177 height 14
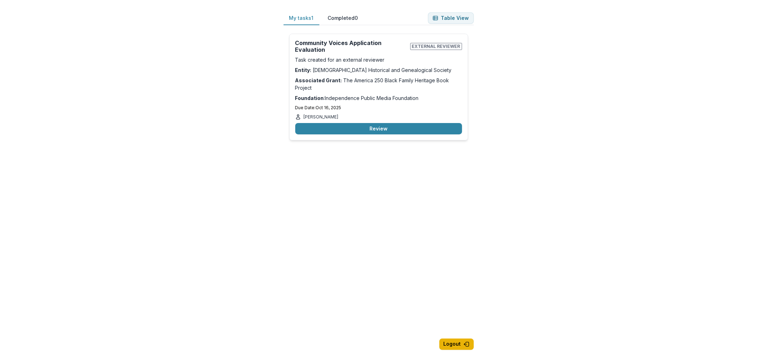
click at [461, 344] on button "Logout" at bounding box center [456, 344] width 34 height 11
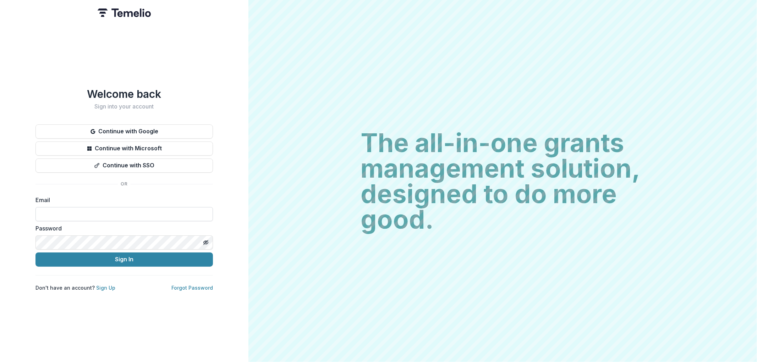
click at [73, 208] on input at bounding box center [123, 214] width 177 height 14
type input "**********"
click at [128, 263] on button "Sign In" at bounding box center [123, 260] width 177 height 14
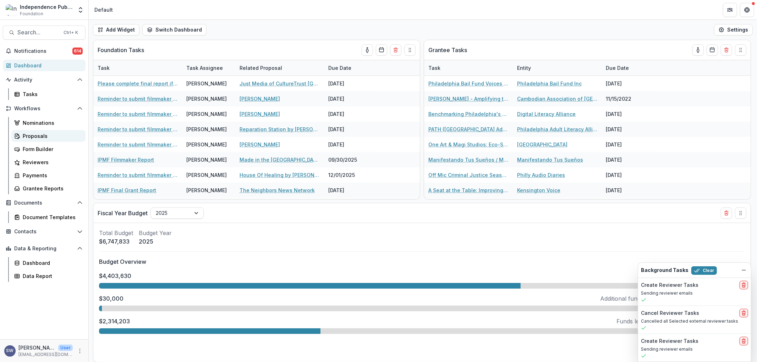
click at [59, 133] on div "Proposals" at bounding box center [51, 135] width 57 height 7
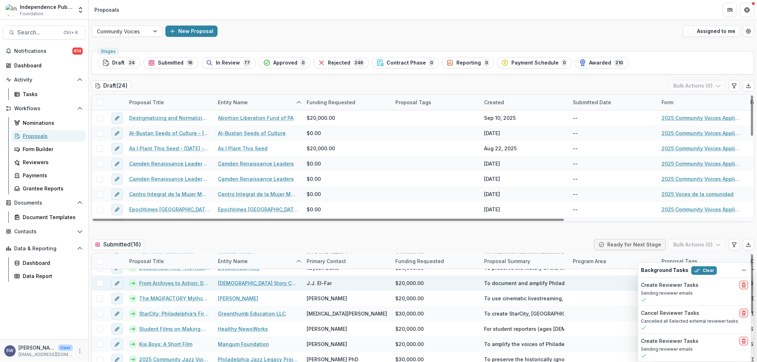
scroll to position [39, 0]
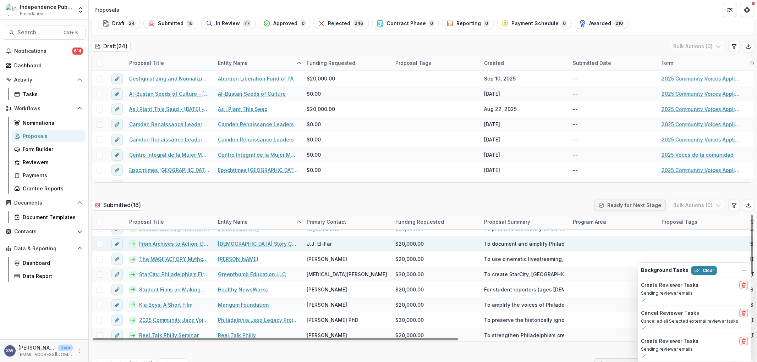
click at [100, 243] on span at bounding box center [99, 244] width 6 height 6
click at [686, 207] on button "Bulk Actions ( 1 )" at bounding box center [698, 205] width 56 height 11
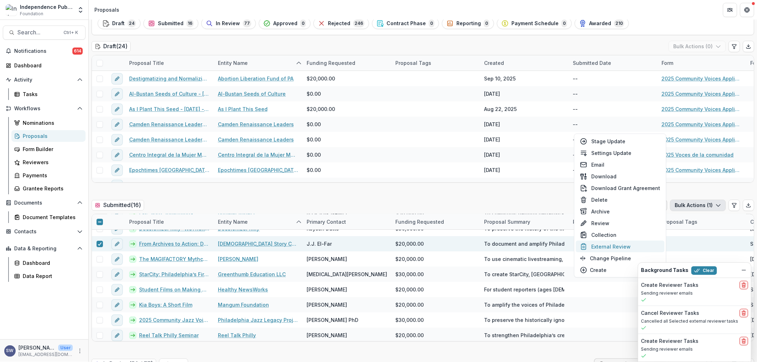
click at [611, 247] on button "External Review" at bounding box center [619, 247] width 89 height 12
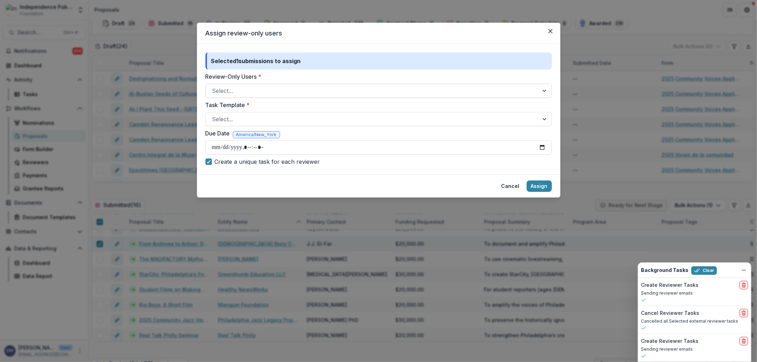
click at [236, 87] on div at bounding box center [372, 91] width 320 height 10
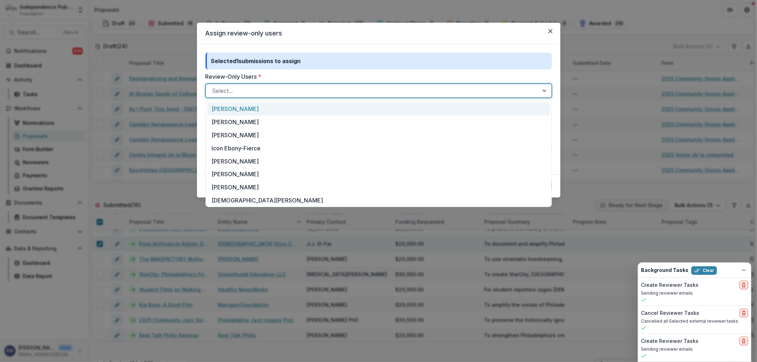
click at [245, 108] on div "[PERSON_NAME]" at bounding box center [378, 109] width 343 height 13
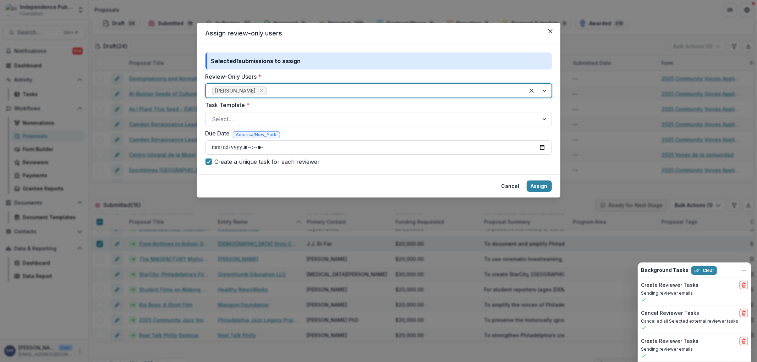
click at [217, 147] on input "Due Date" at bounding box center [378, 147] width 346 height 14
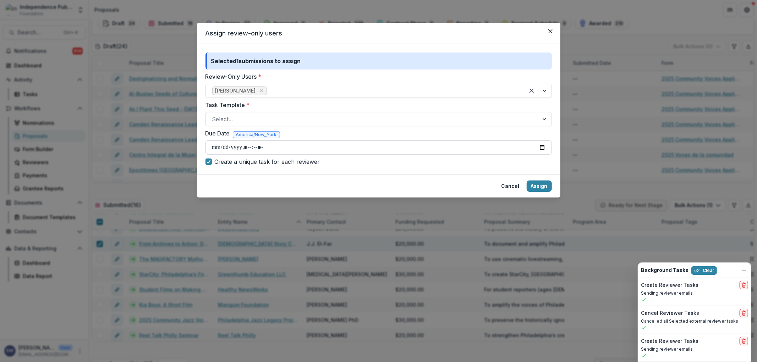
click at [245, 146] on input "Due Date" at bounding box center [378, 147] width 346 height 14
type input "**********"
click at [300, 116] on div at bounding box center [372, 119] width 320 height 10
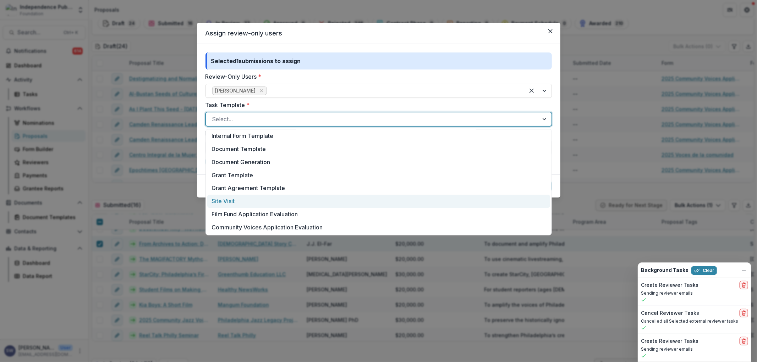
scroll to position [184, 0]
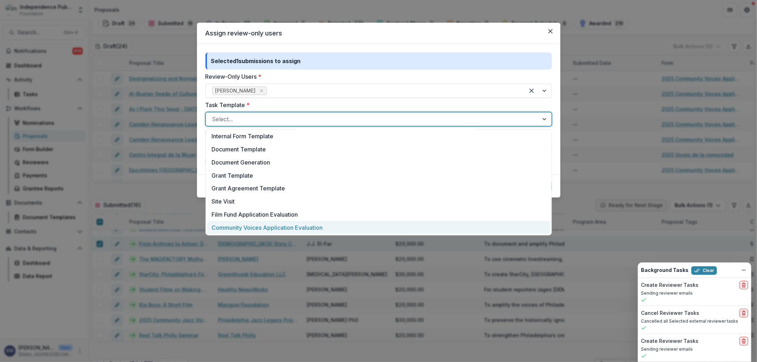
click at [286, 225] on div "Community Voices Application Evaluation" at bounding box center [378, 227] width 343 height 13
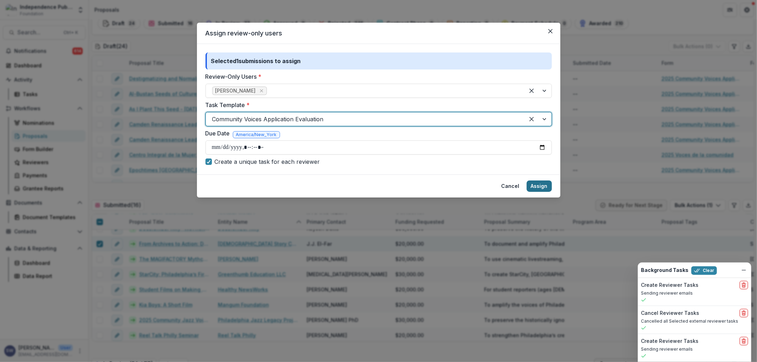
click at [537, 186] on button "Assign" at bounding box center [538, 186] width 25 height 11
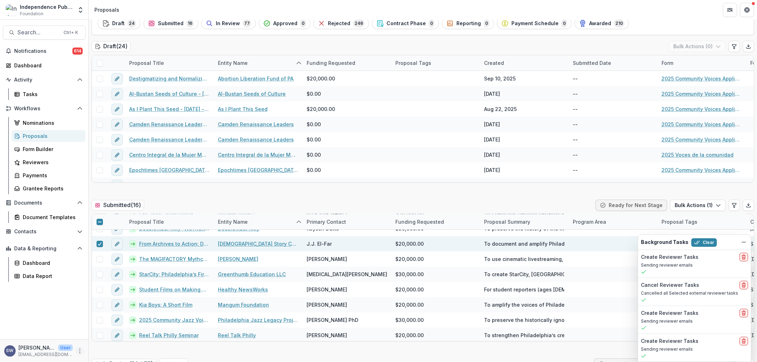
click at [81, 350] on icon "More" at bounding box center [80, 351] width 6 height 6
click at [116, 348] on button "Logout" at bounding box center [126, 348] width 76 height 12
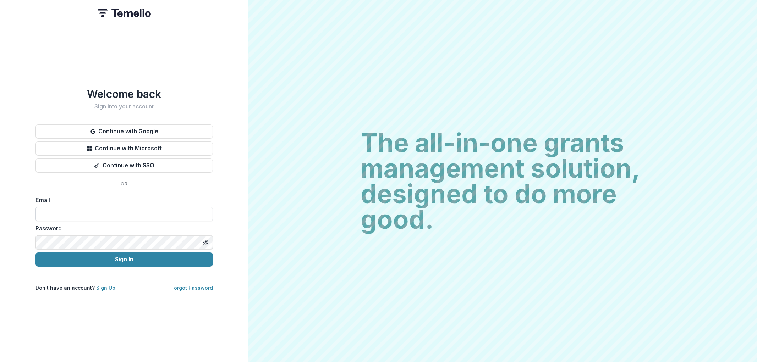
click at [50, 217] on input at bounding box center [123, 214] width 177 height 14
type input "**********"
click at [98, 262] on button "Sign In" at bounding box center [123, 260] width 177 height 14
